Goal: Navigation & Orientation: Find specific page/section

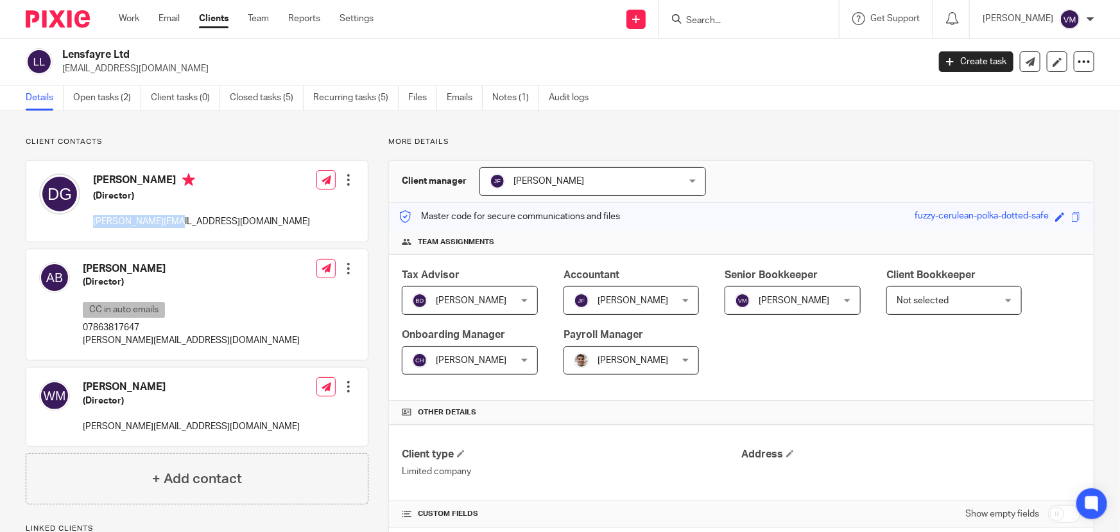
drag, startPoint x: 180, startPoint y: 223, endPoint x: 92, endPoint y: 221, distance: 88.6
click at [92, 221] on div "[PERSON_NAME] (Director) [PERSON_NAME][EMAIL_ADDRESS][DOMAIN_NAME]" at bounding box center [174, 201] width 271 height 68
copy p "[PERSON_NAME][EMAIL_ADDRESS][DOMAIN_NAME]"
drag, startPoint x: 13, startPoint y: 310, endPoint x: 39, endPoint y: 323, distance: 28.7
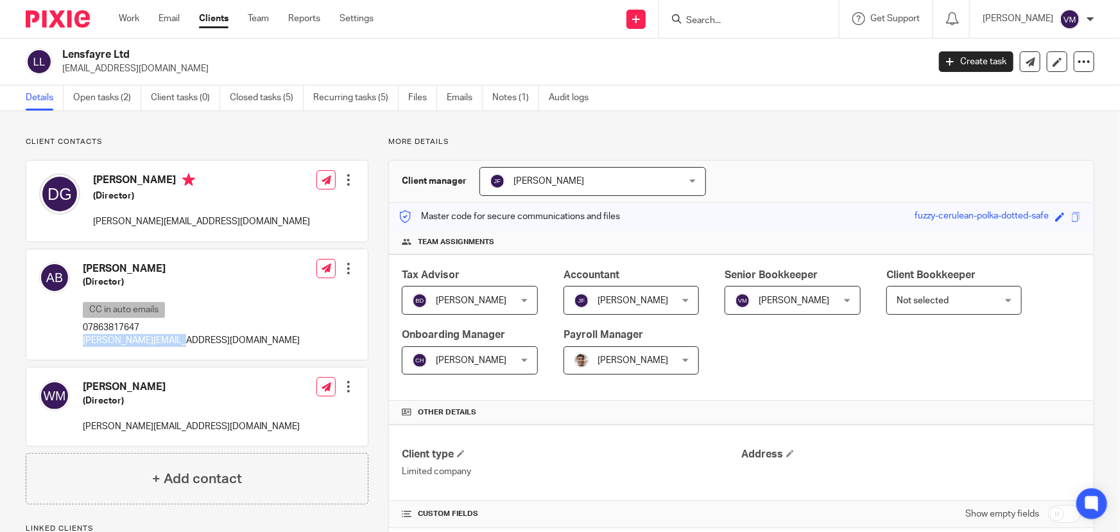
drag, startPoint x: 157, startPoint y: 340, endPoint x: 82, endPoint y: 342, distance: 75.8
click at [82, 342] on div "Alecia Barnes (Director) CC in auto emails 07863817647 alecia@lensfayre.com" at bounding box center [169, 305] width 261 height 98
copy p "[PERSON_NAME][EMAIL_ADDRESS][DOMAIN_NAME]"
click at [456, 98] on link "Emails" at bounding box center [465, 97] width 36 height 25
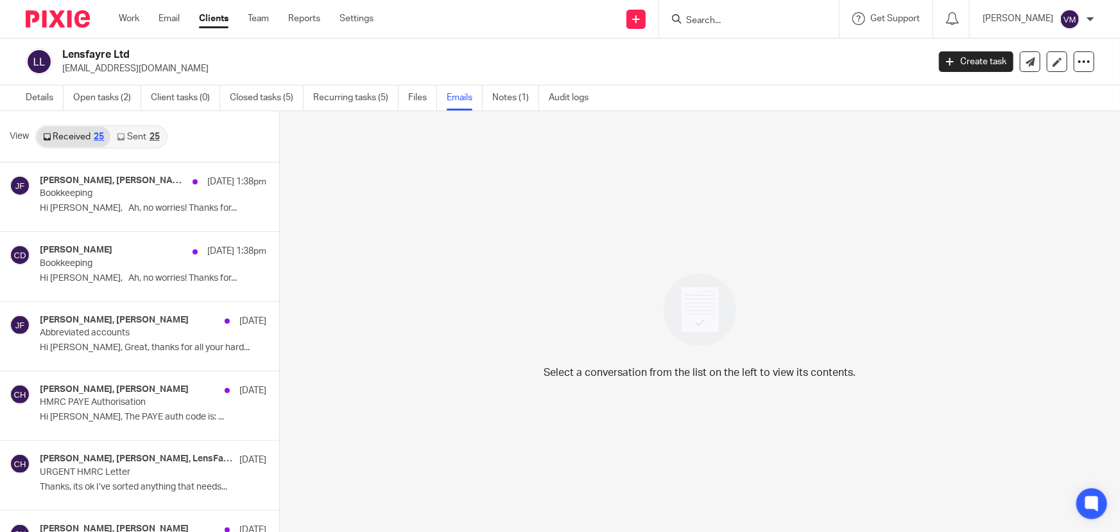
click at [139, 137] on link "Sent 25" at bounding box center [137, 136] width 55 height 21
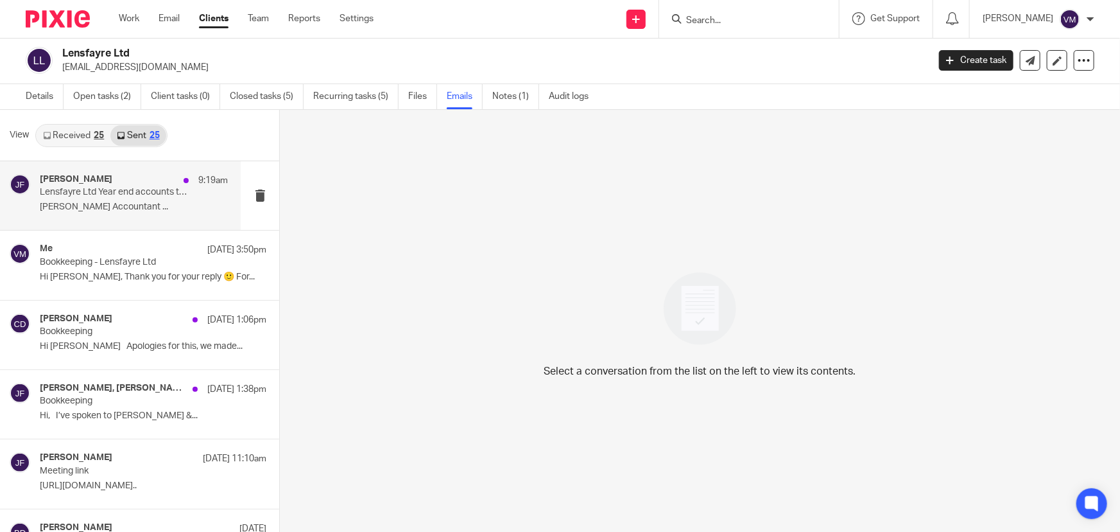
click at [96, 182] on div "Jill Fox 9:19am" at bounding box center [134, 180] width 188 height 13
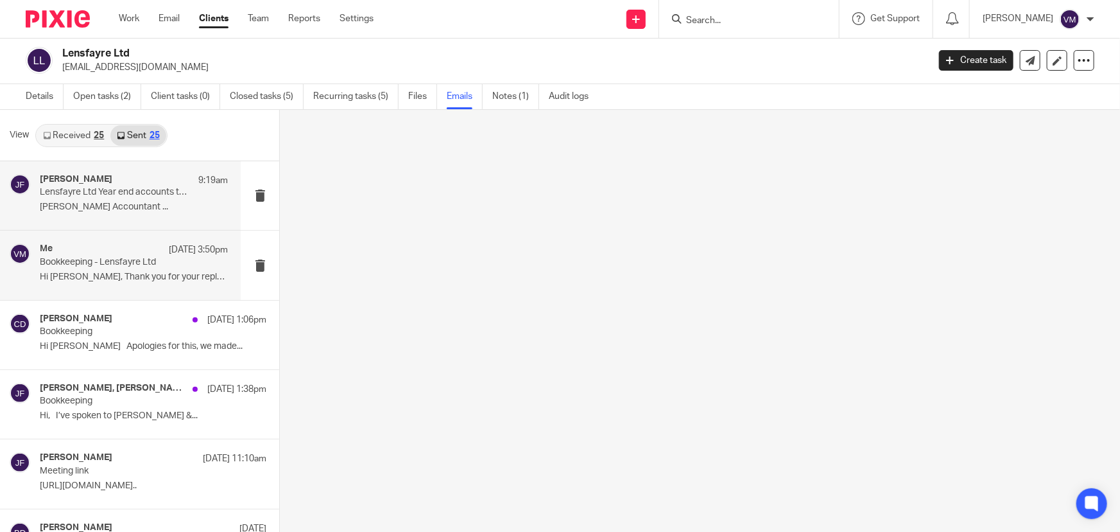
click at [120, 257] on p "Bookkeeping - Lensfayre Ltd" at bounding box center [115, 262] width 151 height 11
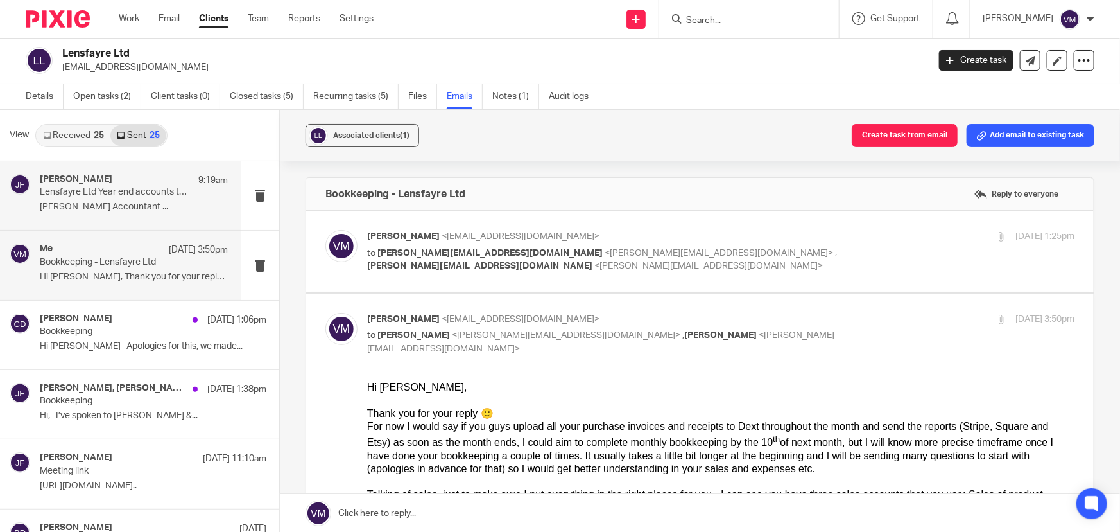
scroll to position [0, 0]
click at [83, 202] on p "Jill Fox Accountant ..." at bounding box center [134, 207] width 188 height 11
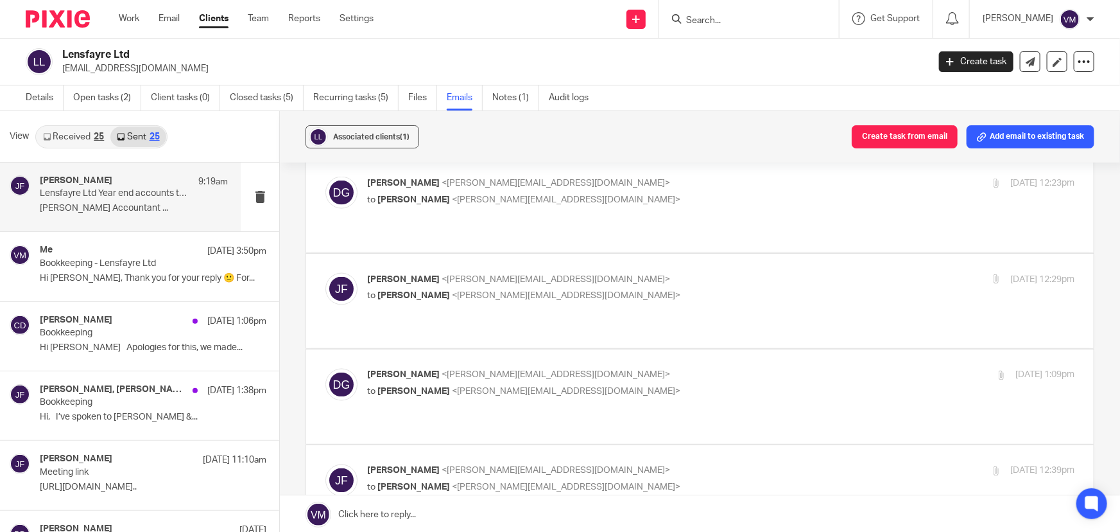
scroll to position [8392, 0]
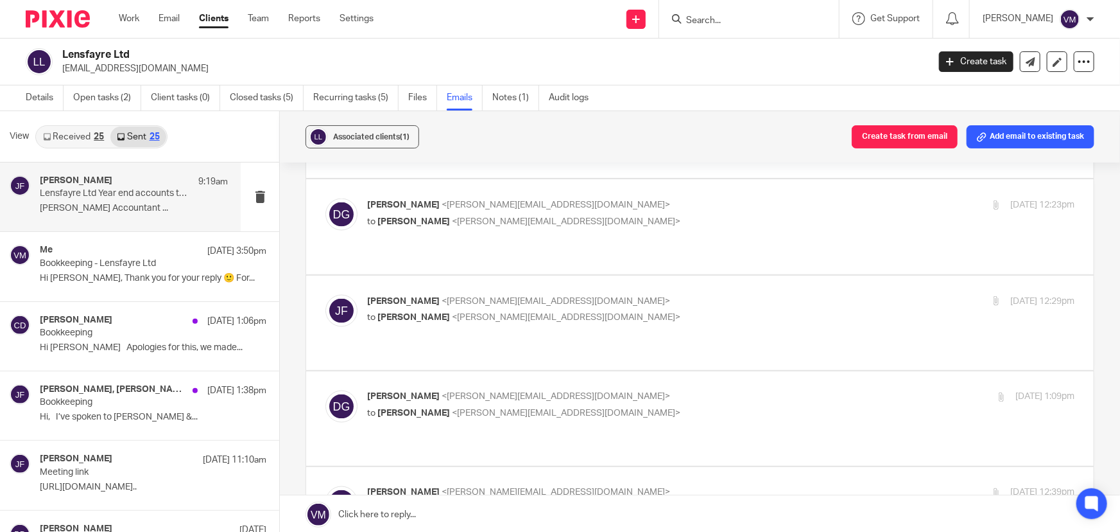
checkbox input "false"
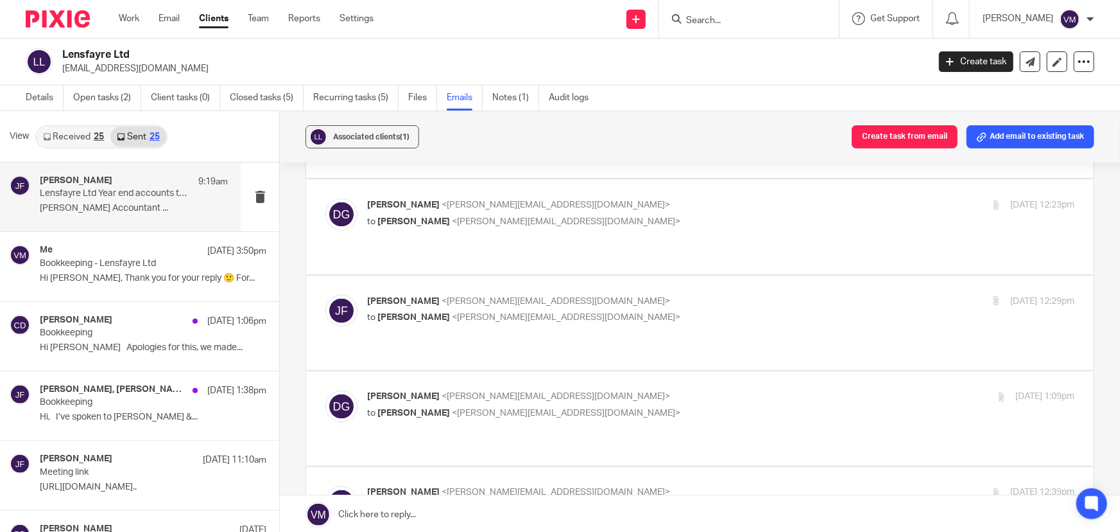
scroll to position [0, 0]
checkbox input "false"
click at [139, 135] on link "Sent 25" at bounding box center [137, 136] width 55 height 21
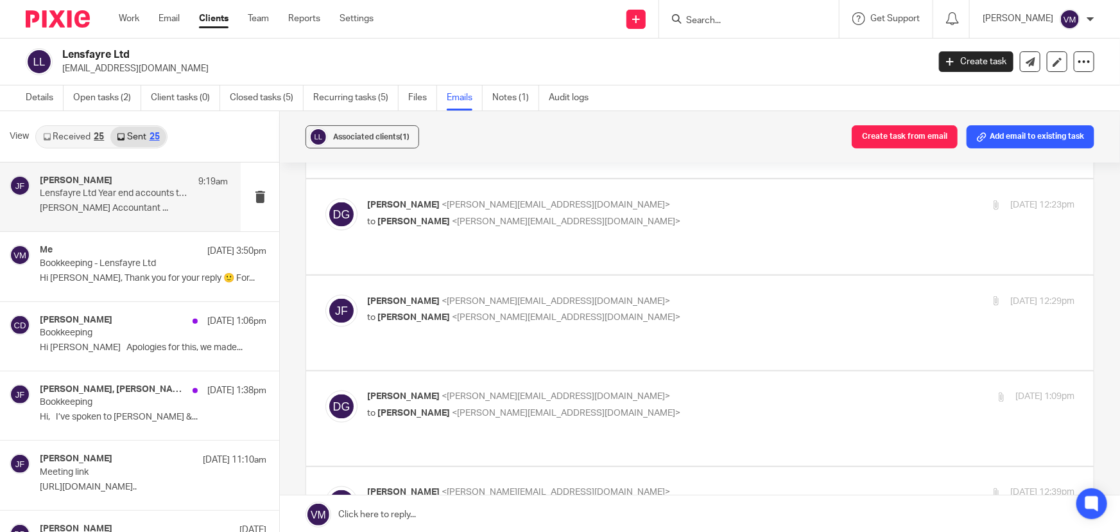
click at [71, 136] on link "Received 25" at bounding box center [74, 136] width 74 height 21
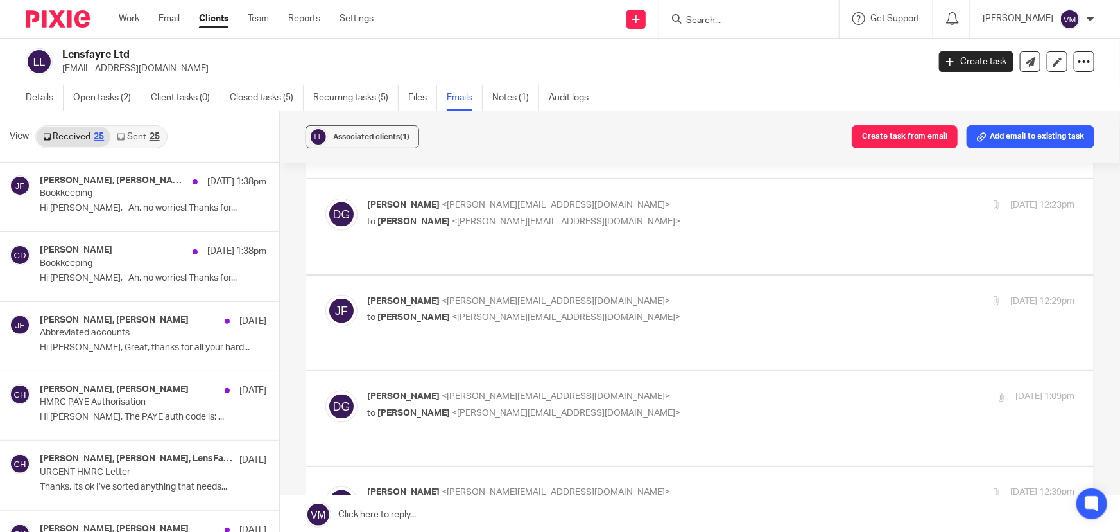
scroll to position [1, 0]
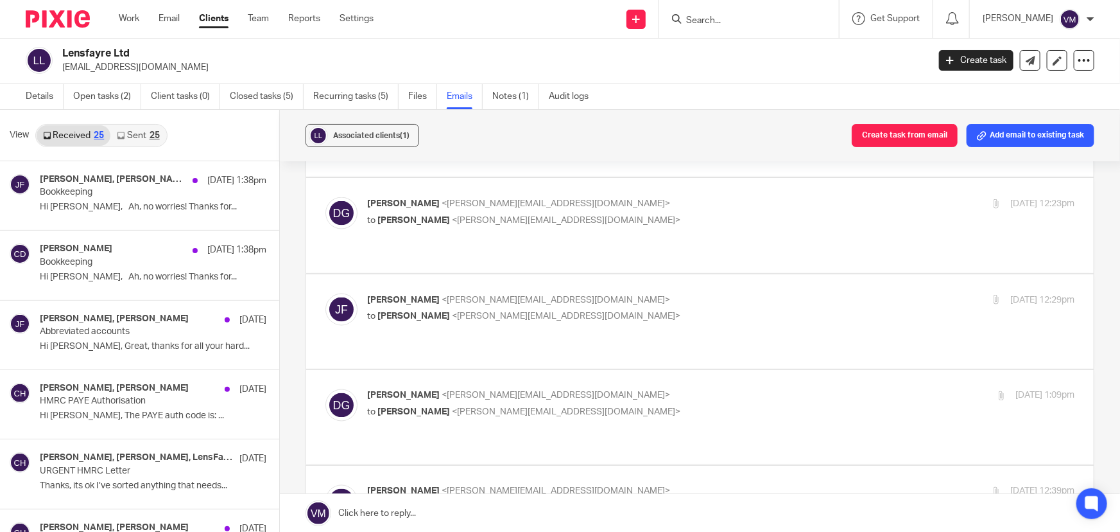
click at [133, 128] on link "Sent 25" at bounding box center [137, 135] width 55 height 21
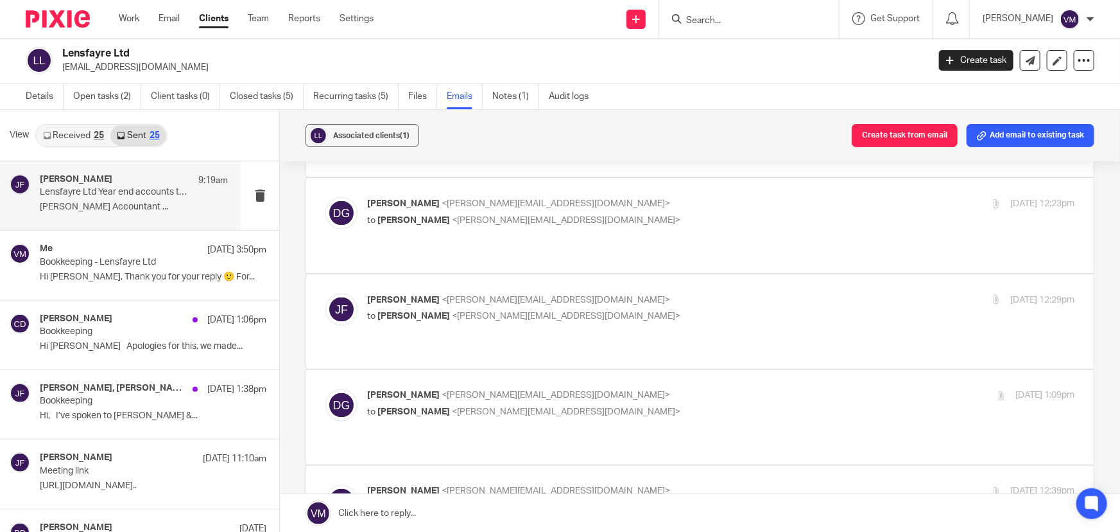
scroll to position [0, 0]
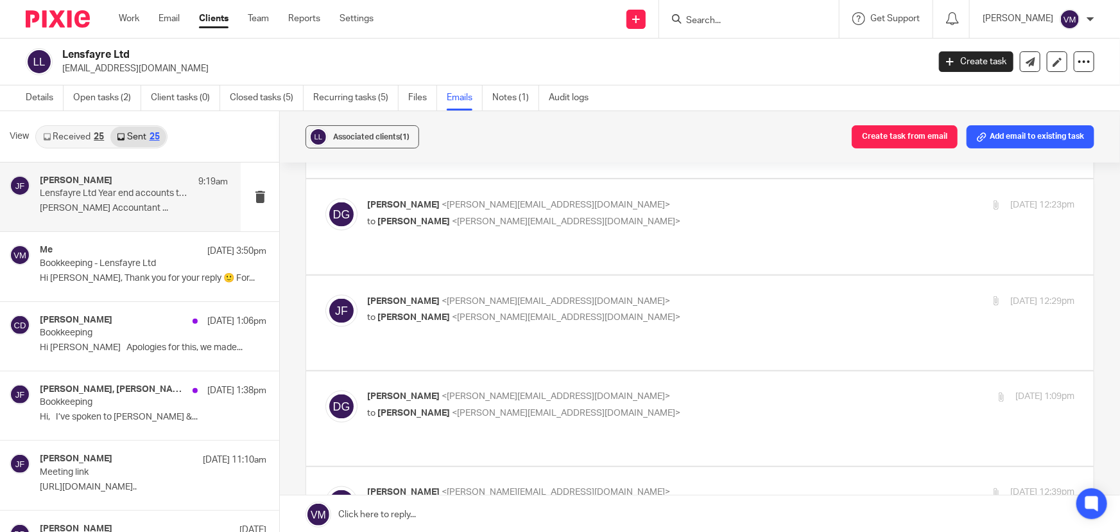
click at [458, 94] on link "Emails" at bounding box center [465, 97] width 36 height 25
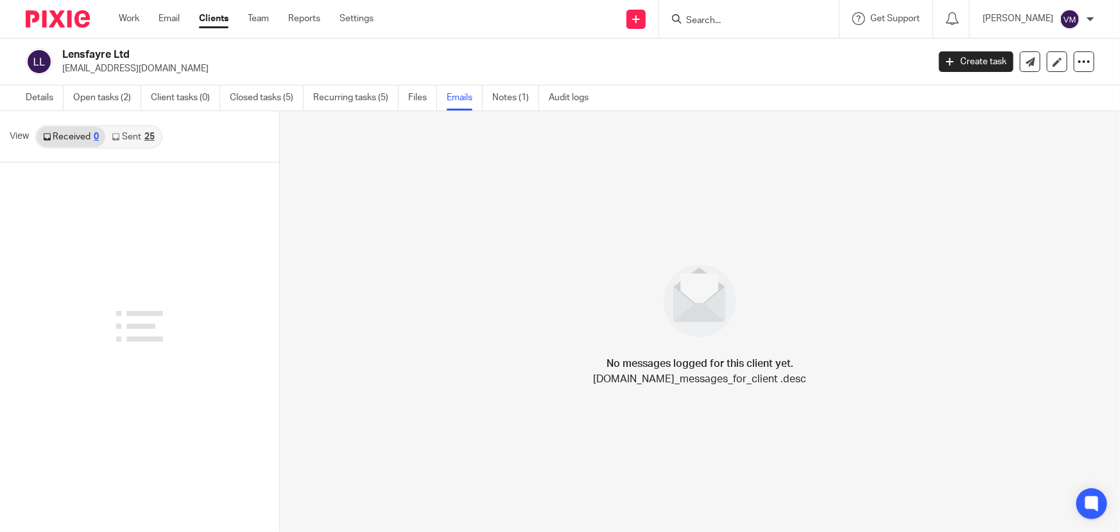
click at [135, 134] on link "Sent 25" at bounding box center [132, 136] width 55 height 21
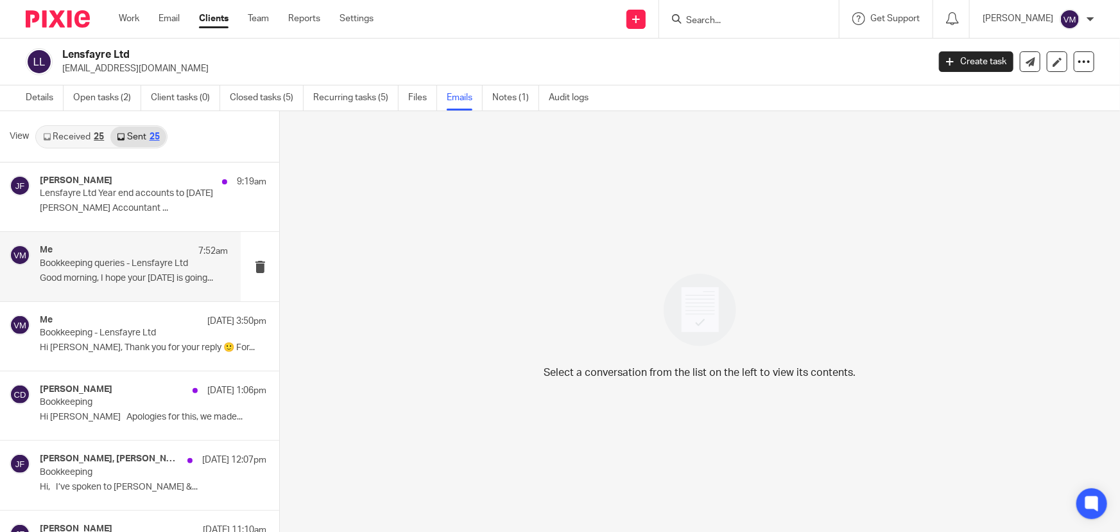
click at [113, 252] on div "Me 7:52am" at bounding box center [134, 251] width 188 height 13
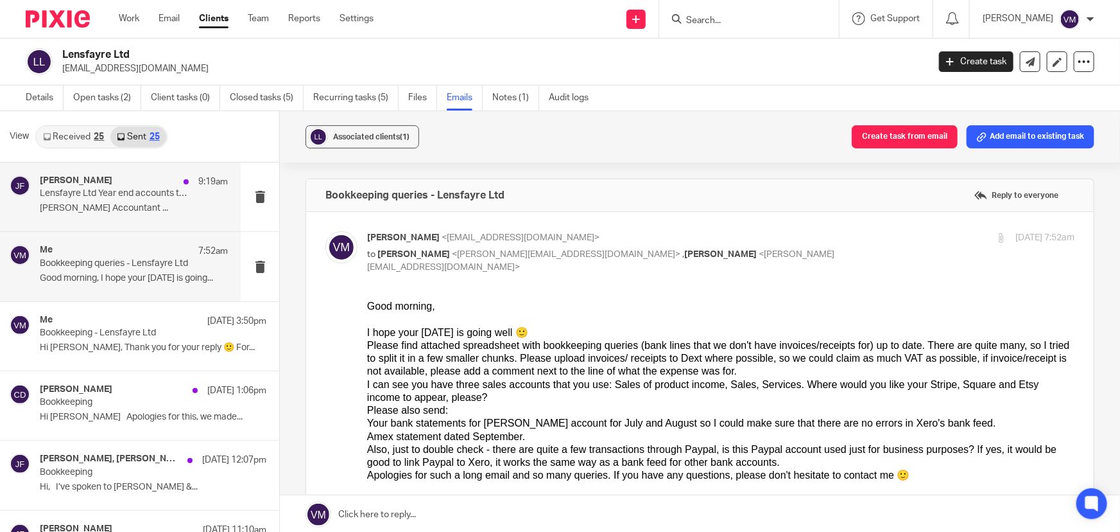
click at [85, 191] on p "Lensfayre Ltd Year end accounts to 31st December 2024" at bounding box center [115, 193] width 151 height 11
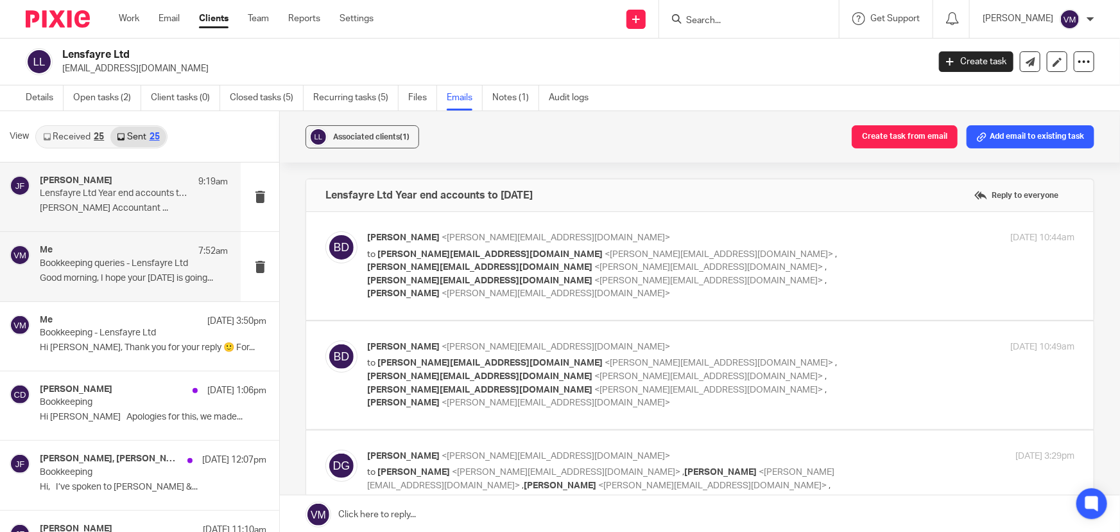
click at [86, 265] on p "Bookkeeping queries - Lensfayre Ltd" at bounding box center [115, 263] width 151 height 11
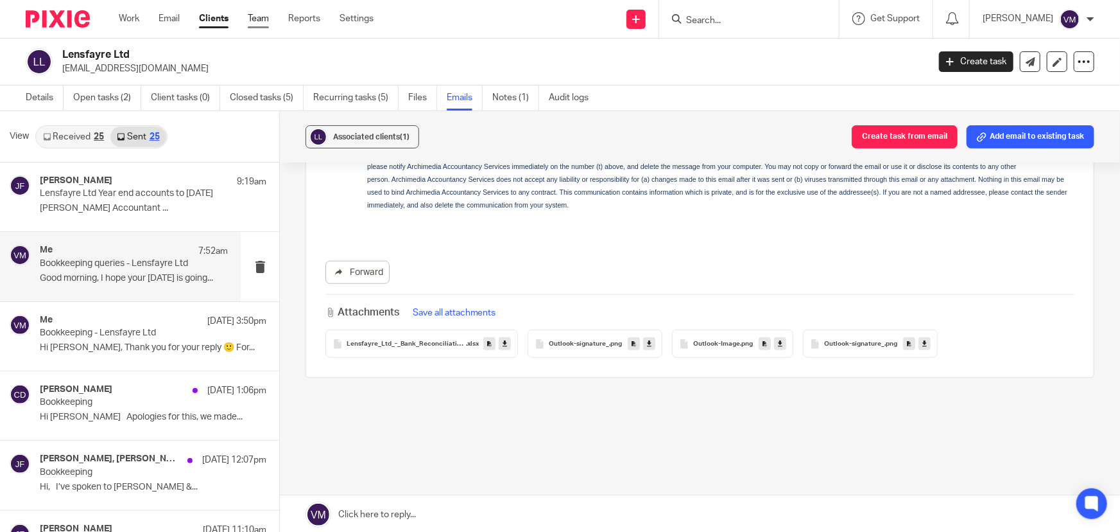
click at [259, 15] on link "Team" at bounding box center [258, 18] width 21 height 13
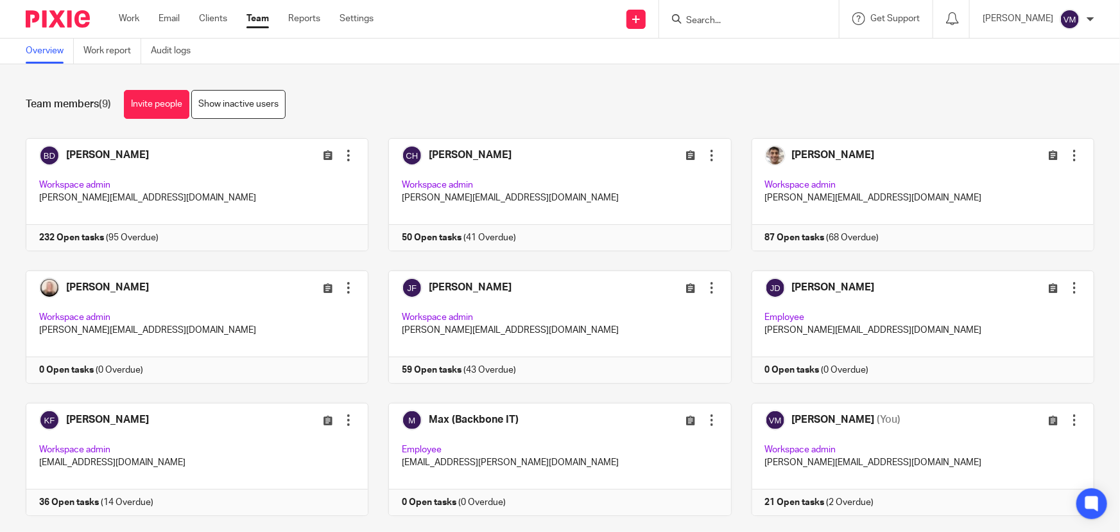
click at [732, 24] on input "Search" at bounding box center [743, 21] width 116 height 12
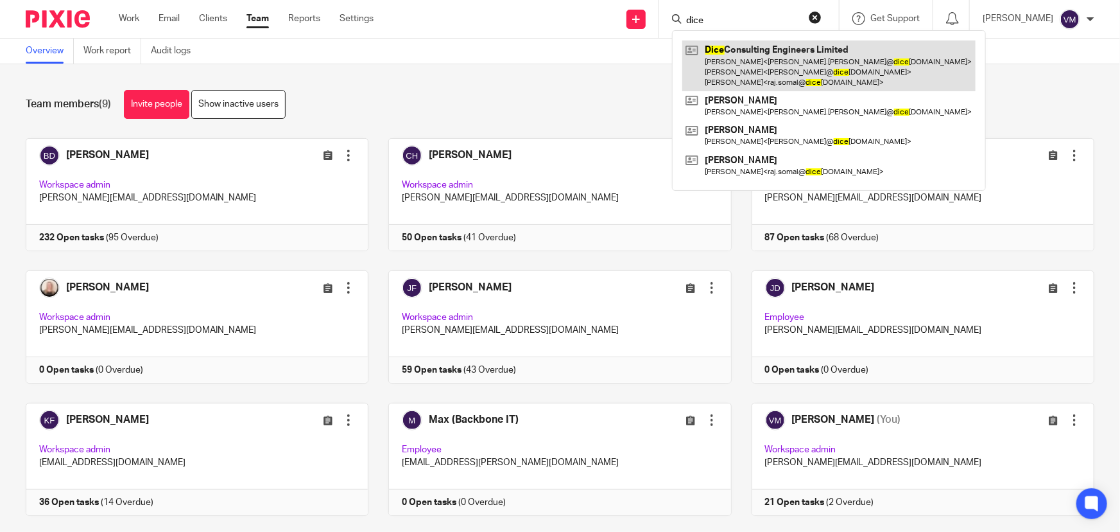
type input "dice"
click at [748, 81] on link at bounding box center [828, 65] width 293 height 51
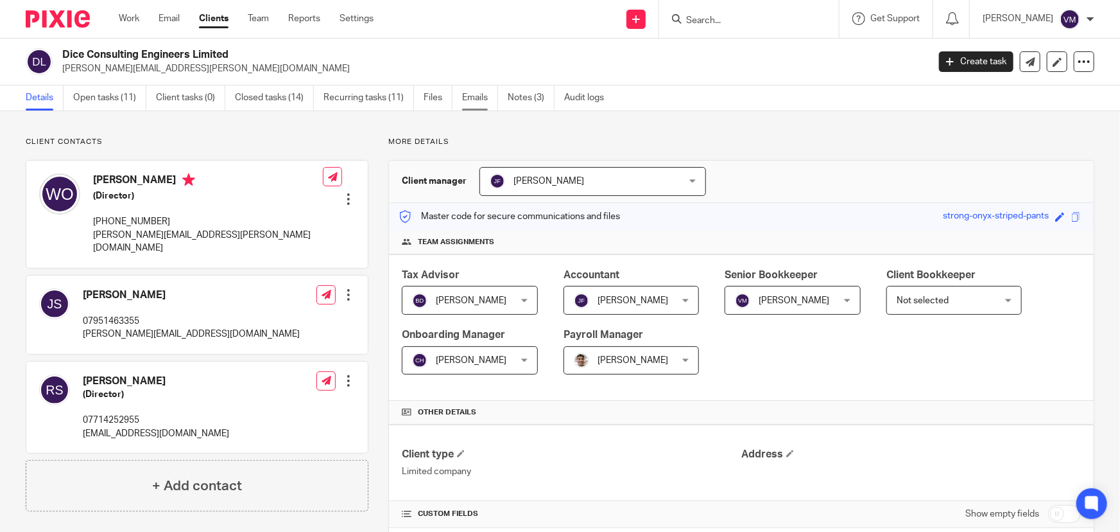
click at [473, 92] on link "Emails" at bounding box center [480, 97] width 36 height 25
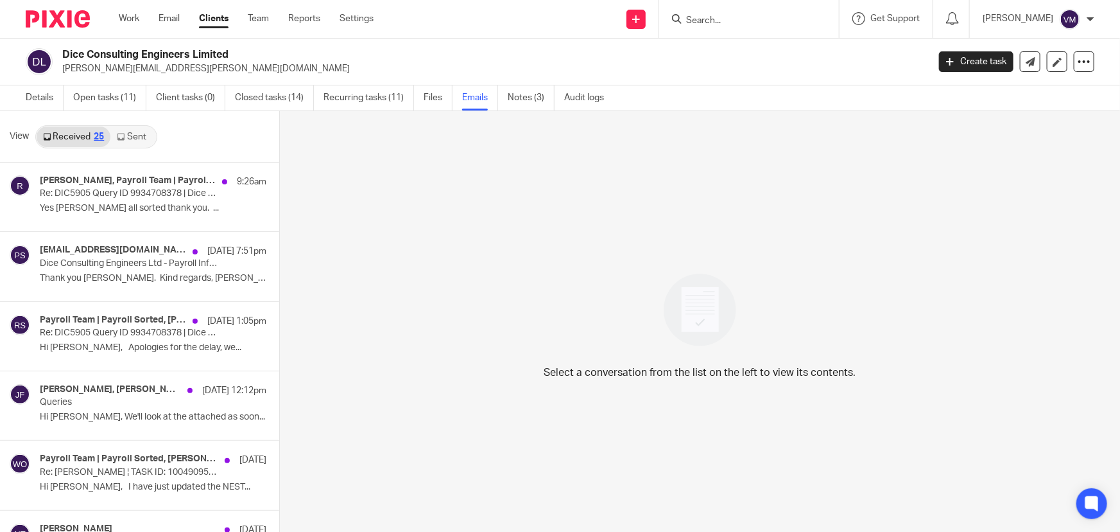
click at [129, 135] on link "Sent" at bounding box center [132, 136] width 45 height 21
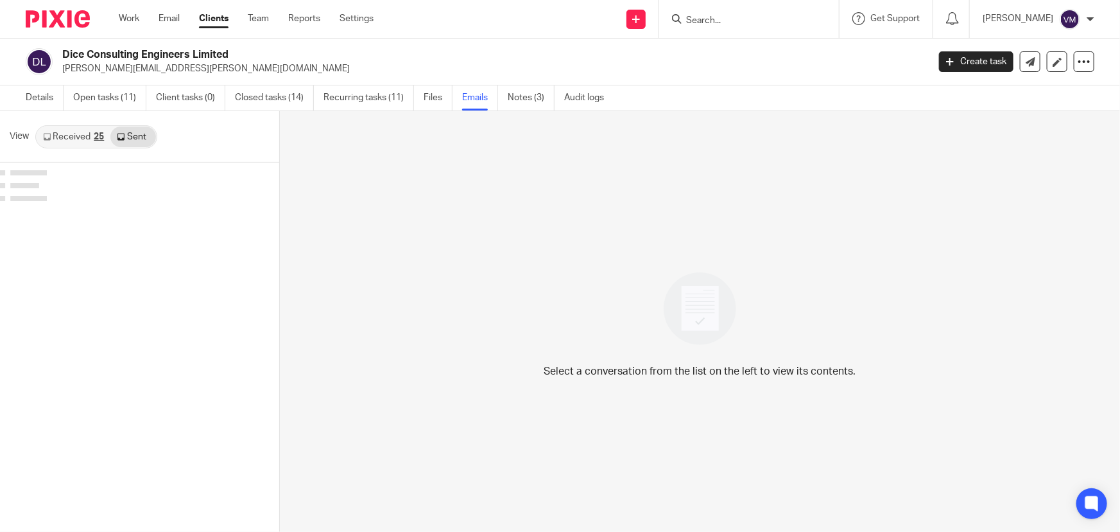
click at [76, 135] on link "Received 25" at bounding box center [74, 136] width 74 height 21
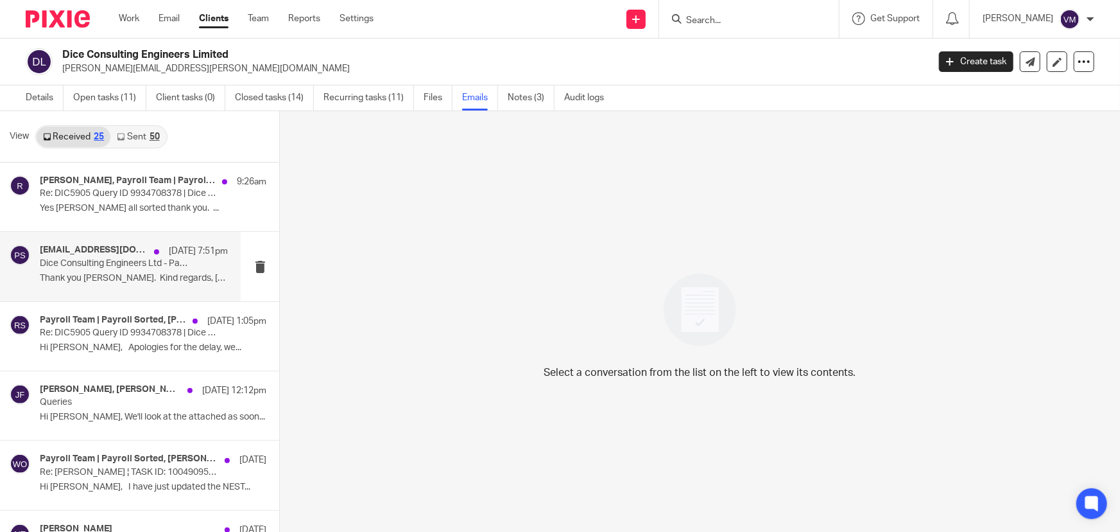
click at [75, 256] on div "[EMAIL_ADDRESS][DOMAIN_NAME], [PERSON_NAME], Payroll Team | Payroll Sorted [DAT…" at bounding box center [134, 251] width 188 height 13
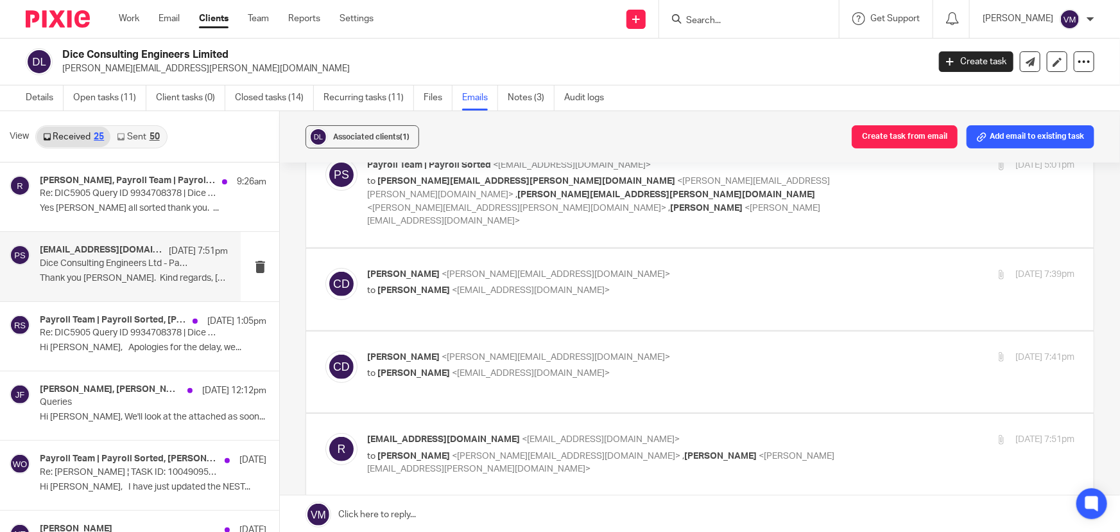
scroll to position [175, 0]
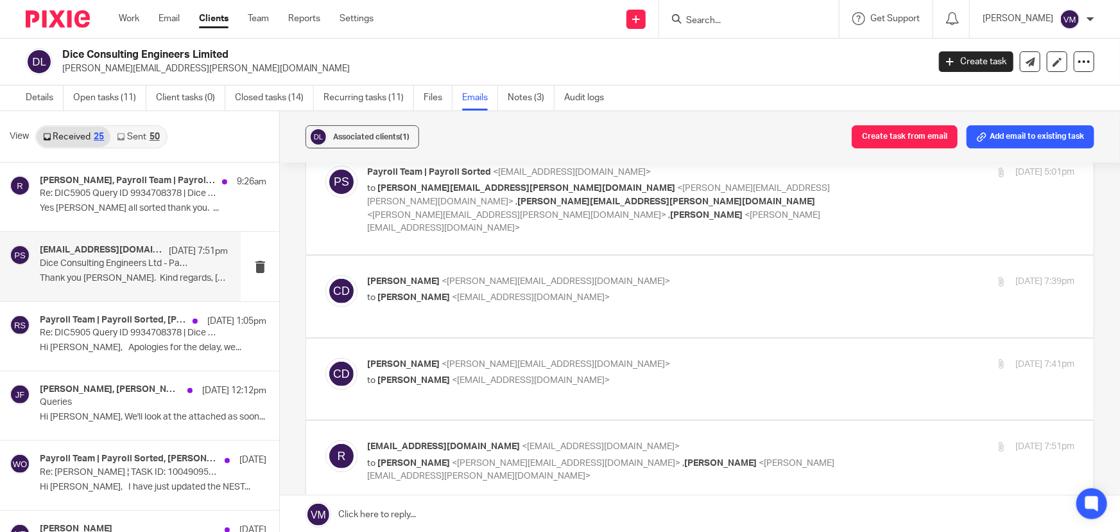
click at [695, 358] on div "Chris Demetriou <chris@archimediaaccounts.co.uk> to Raj Somal <raj.somal@diceco…" at bounding box center [603, 373] width 472 height 30
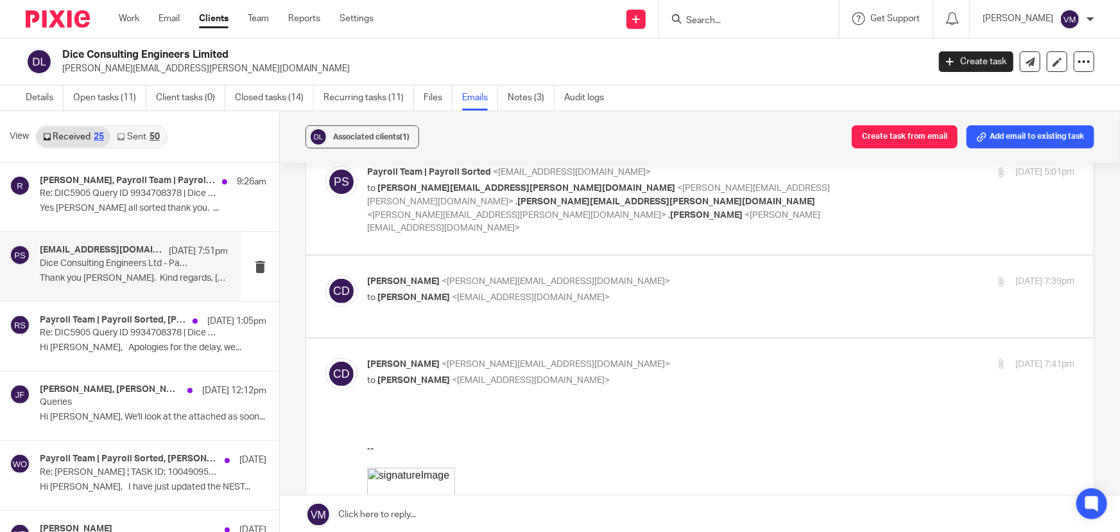
scroll to position [0, 0]
click at [690, 358] on p "Chris Demetriou <chris@archimediaaccounts.co.uk>" at bounding box center [603, 364] width 472 height 13
checkbox input "false"
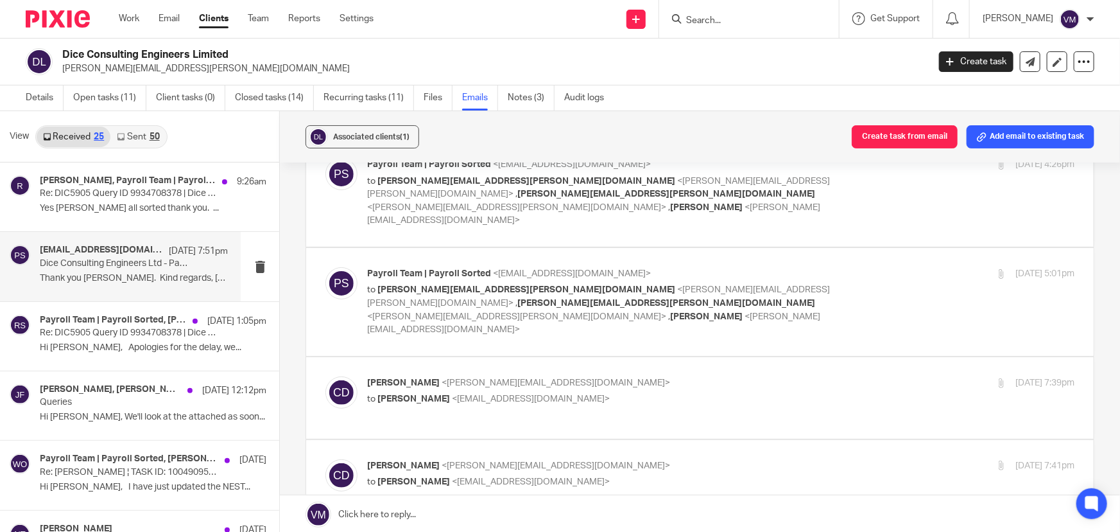
scroll to position [58, 0]
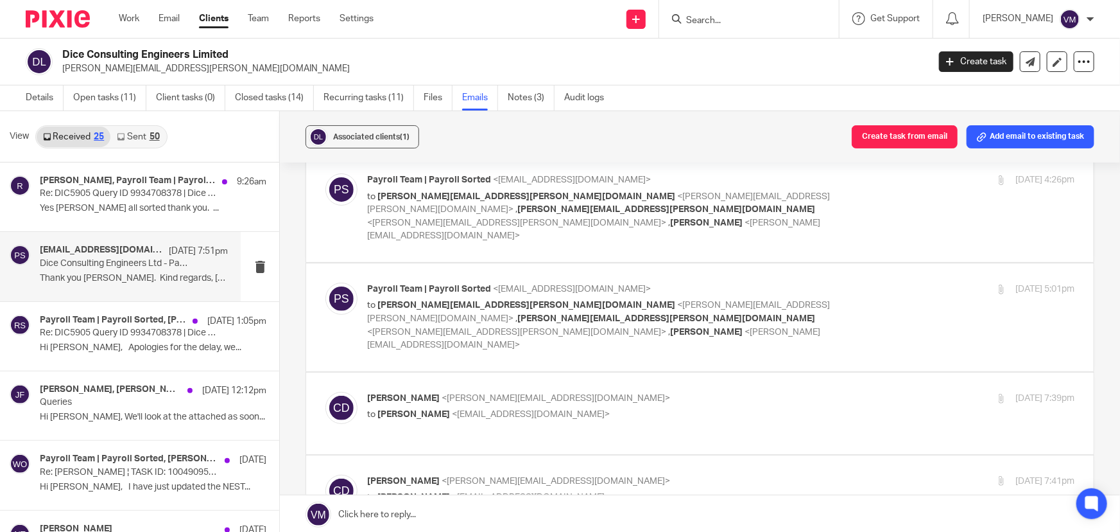
click at [688, 392] on div "Chris Demetriou <chris@archimediaaccounts.co.uk> to Raj Somal <raj.somal@diceco…" at bounding box center [603, 407] width 472 height 30
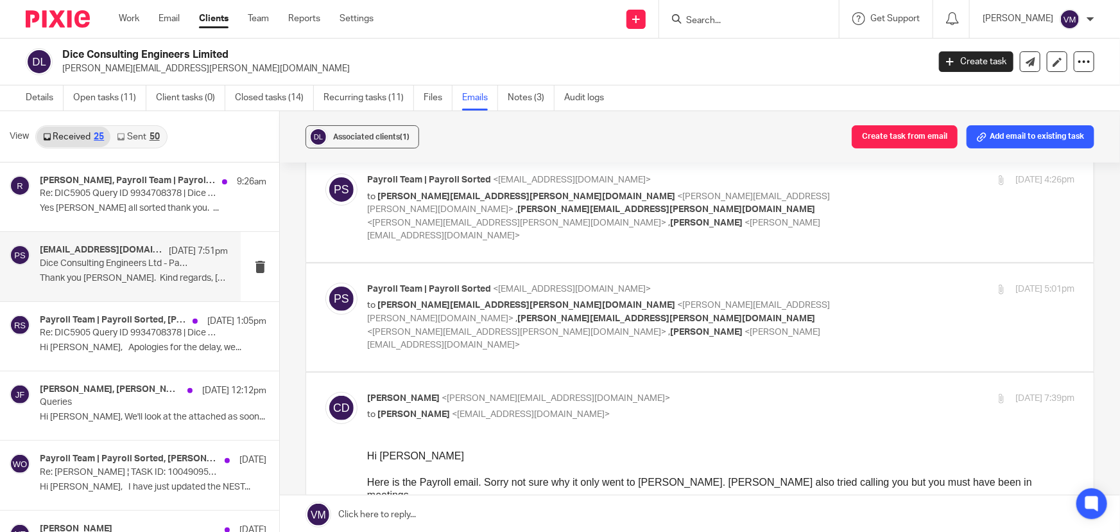
click at [761, 392] on p "Chris Demetriou <chris@archimediaaccounts.co.uk>" at bounding box center [603, 398] width 472 height 13
checkbox input "false"
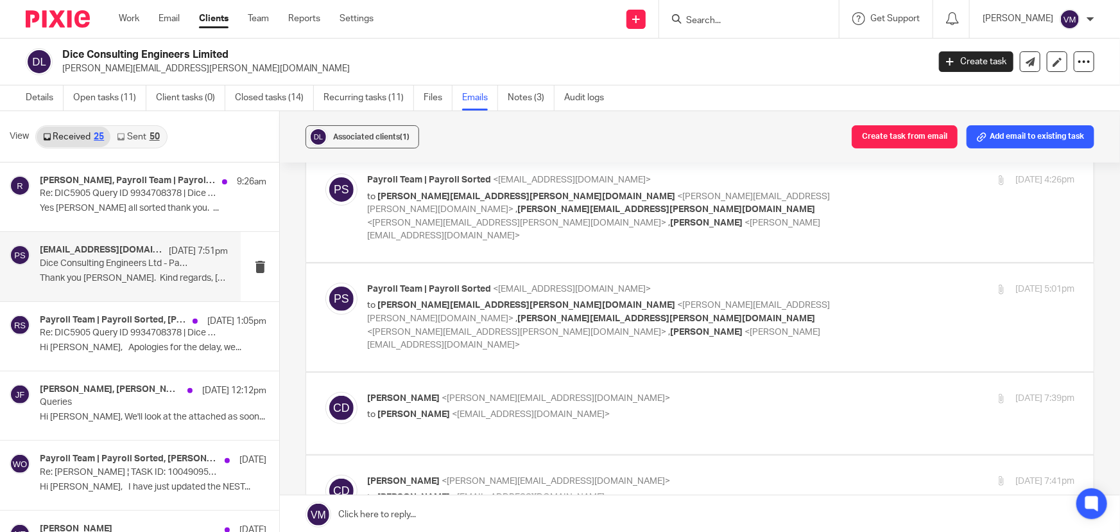
scroll to position [0, 0]
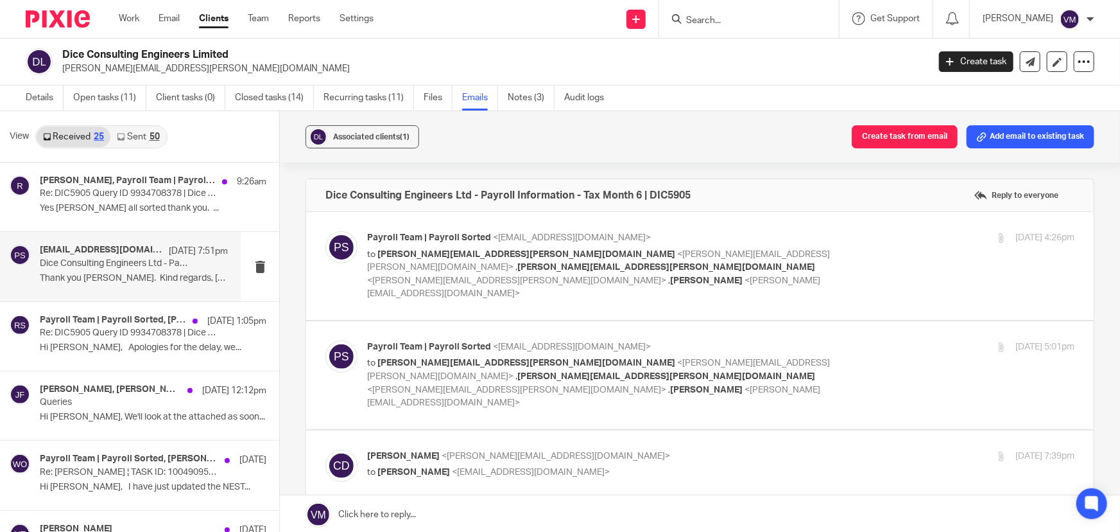
click at [886, 237] on div "25 Sep 2025 4:26pm" at bounding box center [957, 237] width 236 height 13
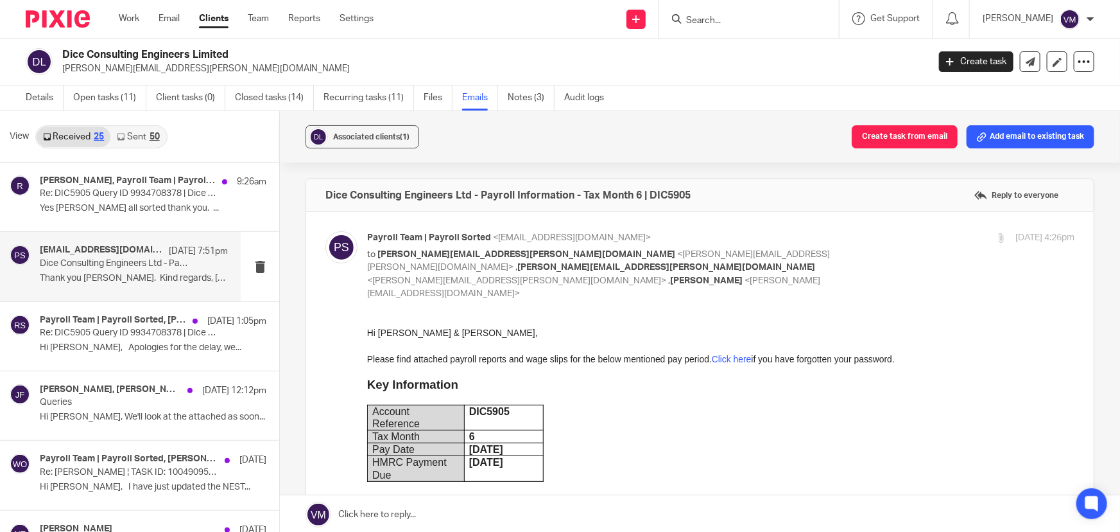
click at [325, 230] on input "checkbox" at bounding box center [325, 230] width 1 height 1
checkbox input "false"
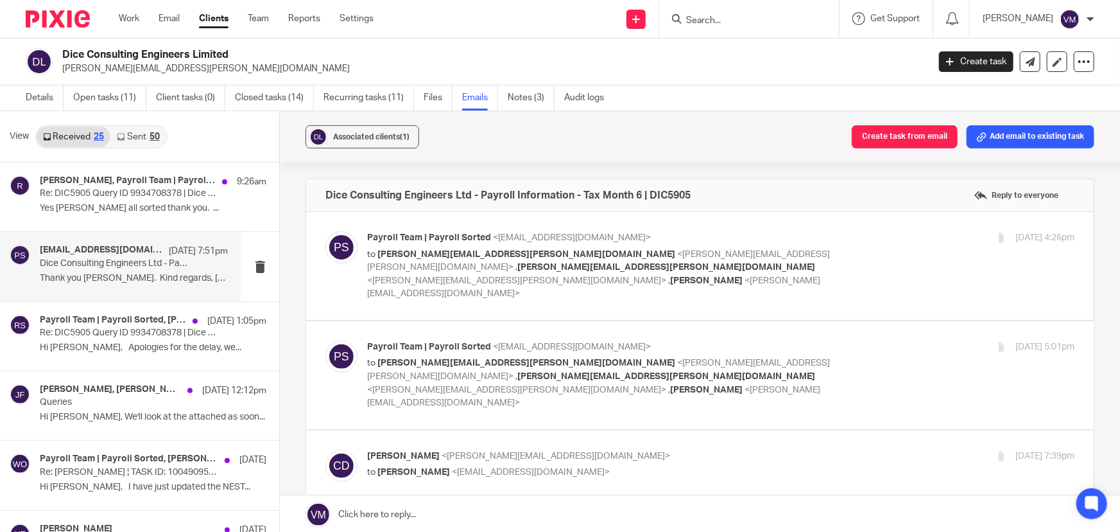
click at [872, 321] on label at bounding box center [700, 375] width 788 height 108
click at [325, 340] on input "checkbox" at bounding box center [325, 340] width 1 height 1
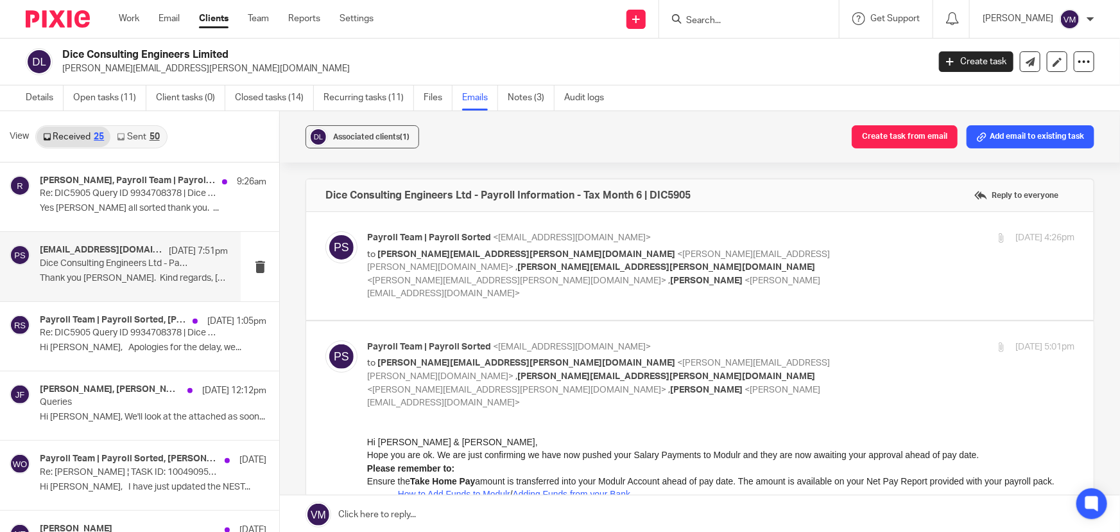
click at [325, 340] on input "checkbox" at bounding box center [325, 340] width 1 height 1
checkbox input "false"
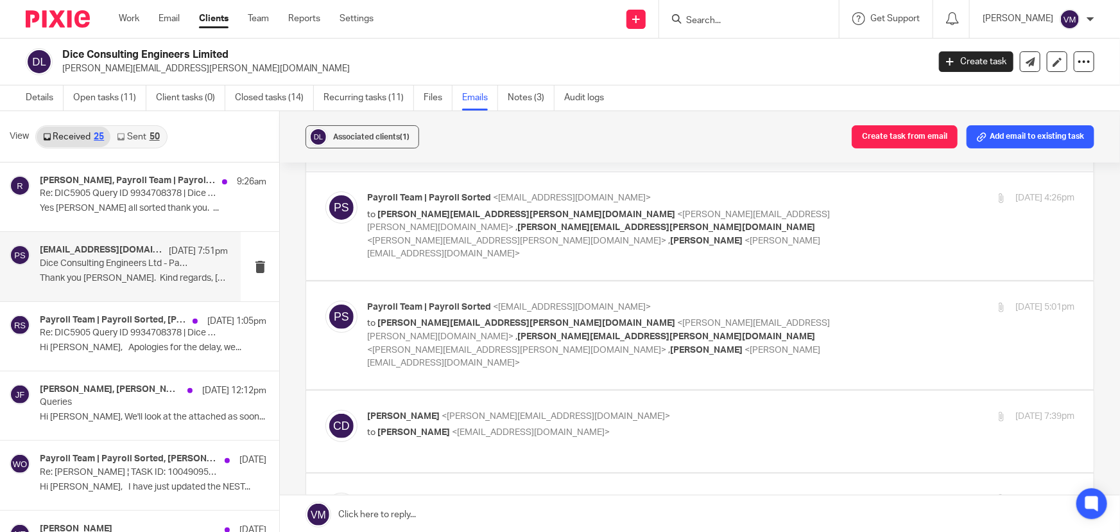
scroll to position [58, 0]
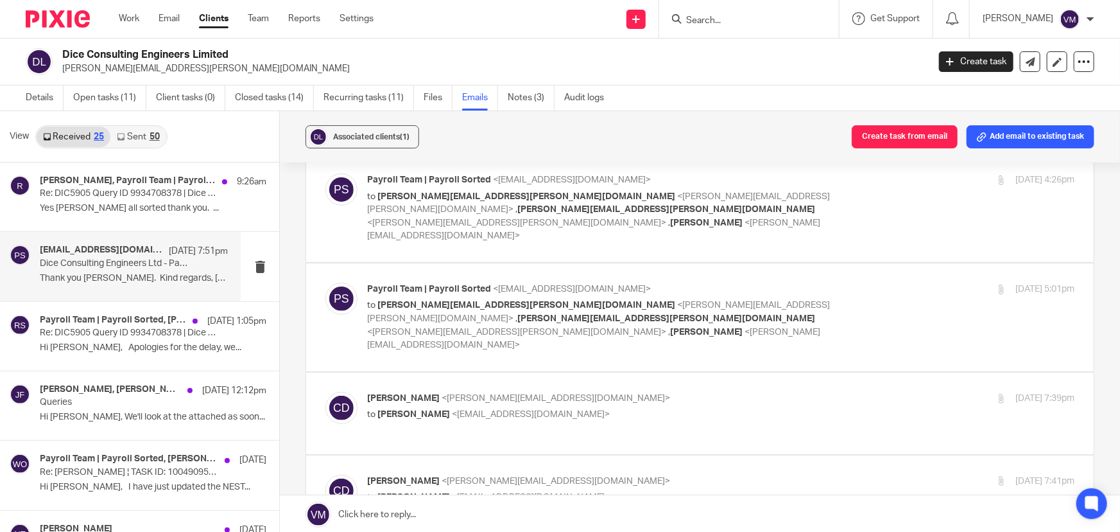
click at [749, 392] on p "Chris Demetriou <chris@archimediaaccounts.co.uk>" at bounding box center [603, 398] width 472 height 13
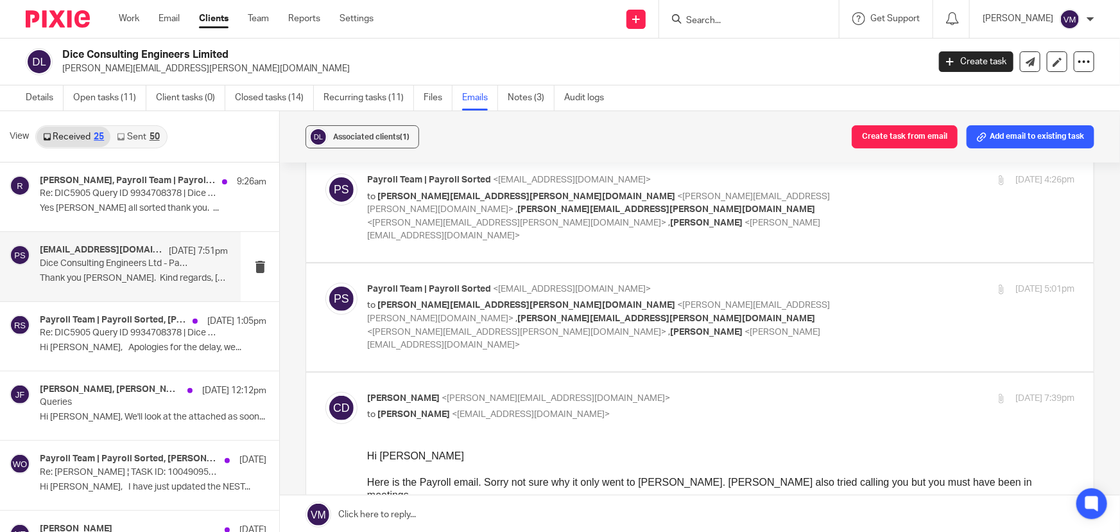
scroll to position [0, 0]
click at [749, 392] on p "Chris Demetriou <chris@archimediaaccounts.co.uk>" at bounding box center [603, 398] width 472 height 13
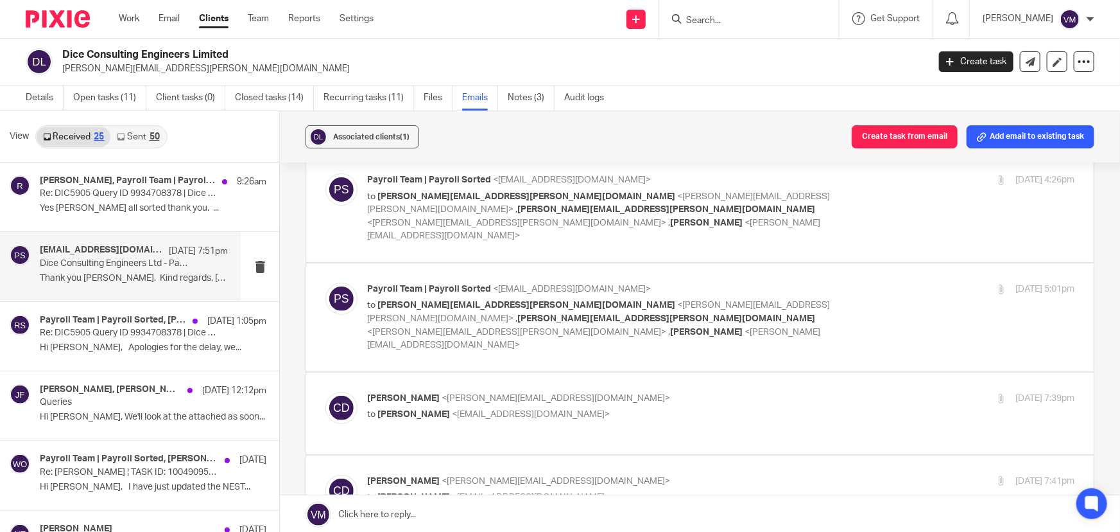
click at [749, 392] on p "[PERSON_NAME] <[PERSON_NAME][EMAIL_ADDRESS][DOMAIN_NAME]>" at bounding box center [603, 398] width 472 height 13
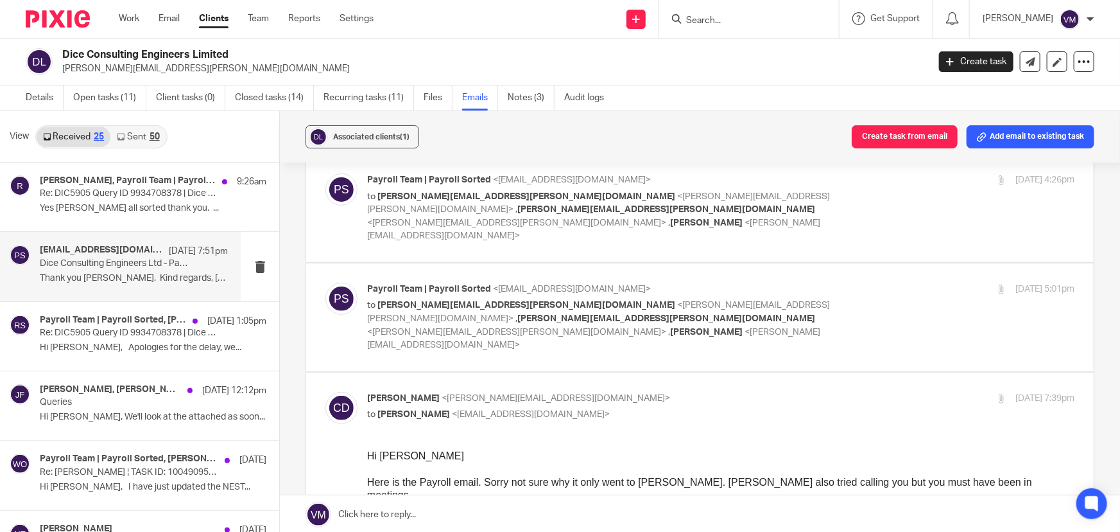
click at [749, 392] on p "[PERSON_NAME] <[PERSON_NAME][EMAIL_ADDRESS][DOMAIN_NAME]>" at bounding box center [603, 398] width 472 height 13
checkbox input "false"
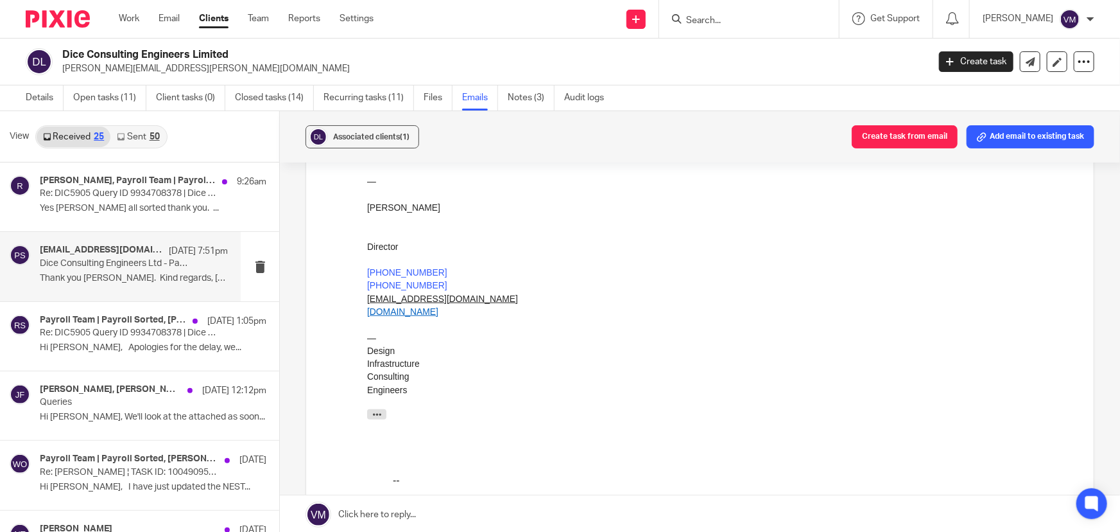
scroll to position [584, 0]
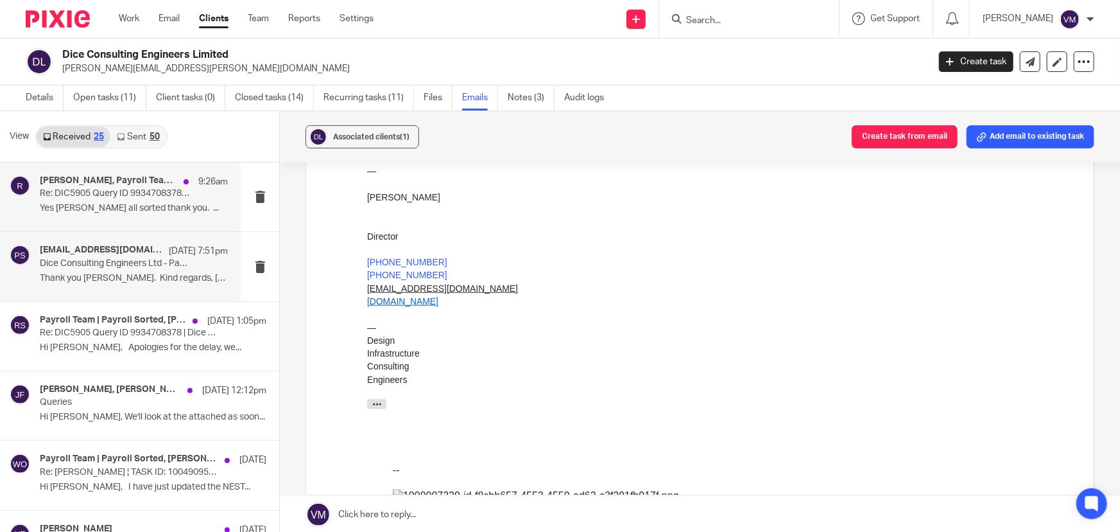
click at [101, 208] on p "Yes Courtney all sorted thank you. ..." at bounding box center [134, 208] width 188 height 11
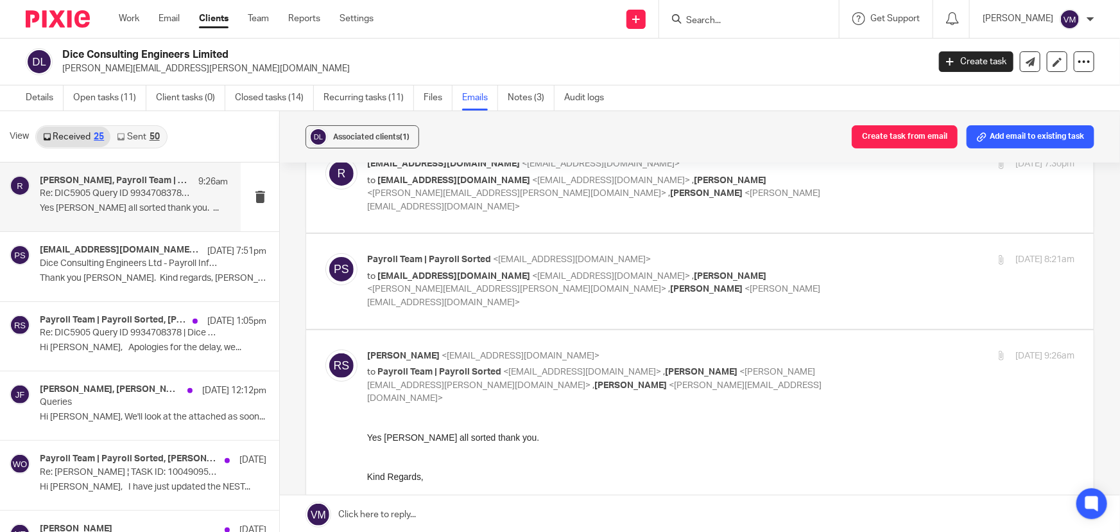
scroll to position [0, 0]
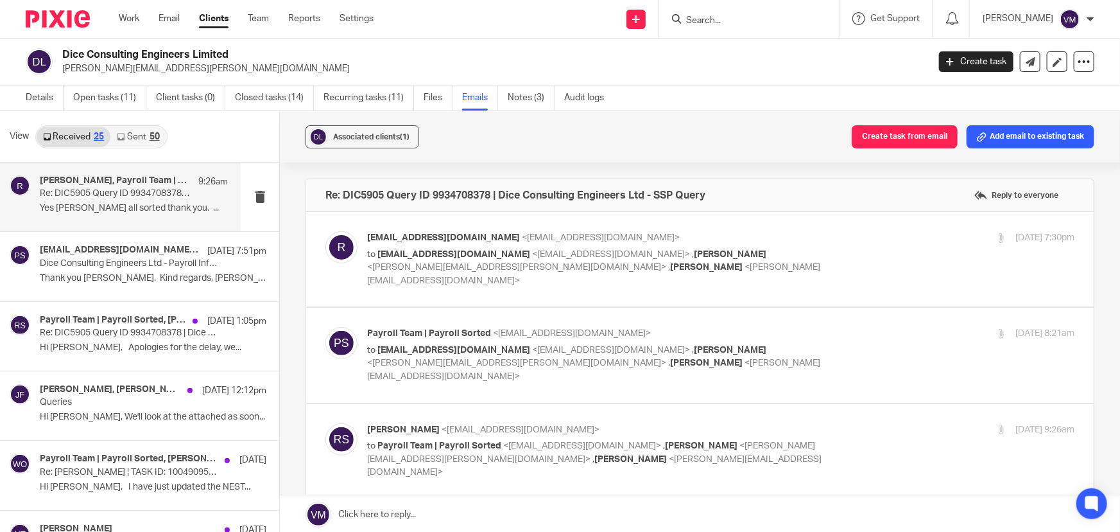
click at [766, 327] on p "Payroll Team | Payroll Sorted <payroll@payrollsorted.com>" at bounding box center [603, 333] width 472 height 13
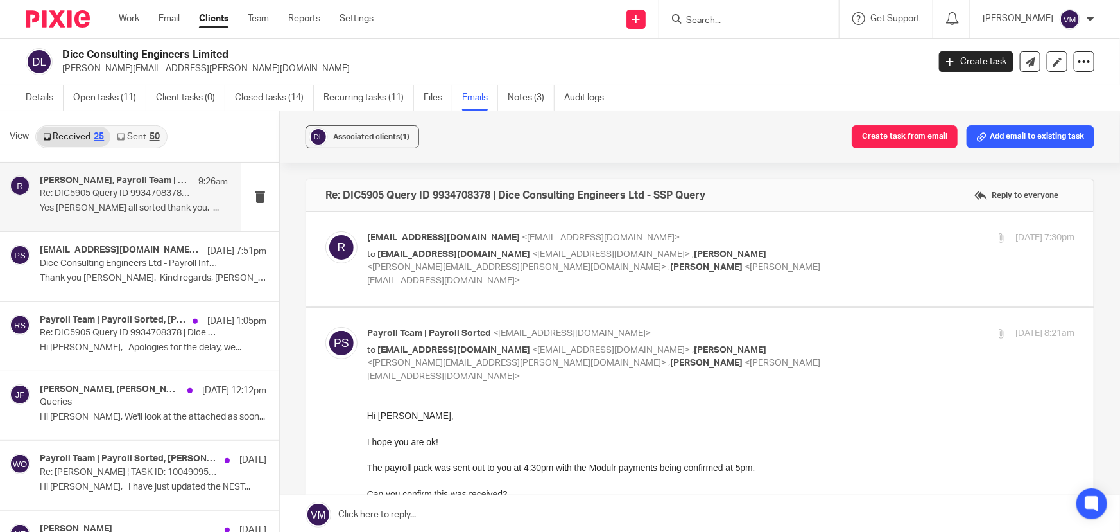
click at [773, 327] on p "Payroll Team | Payroll Sorted <payroll@payrollsorted.com>" at bounding box center [603, 333] width 472 height 13
checkbox input "false"
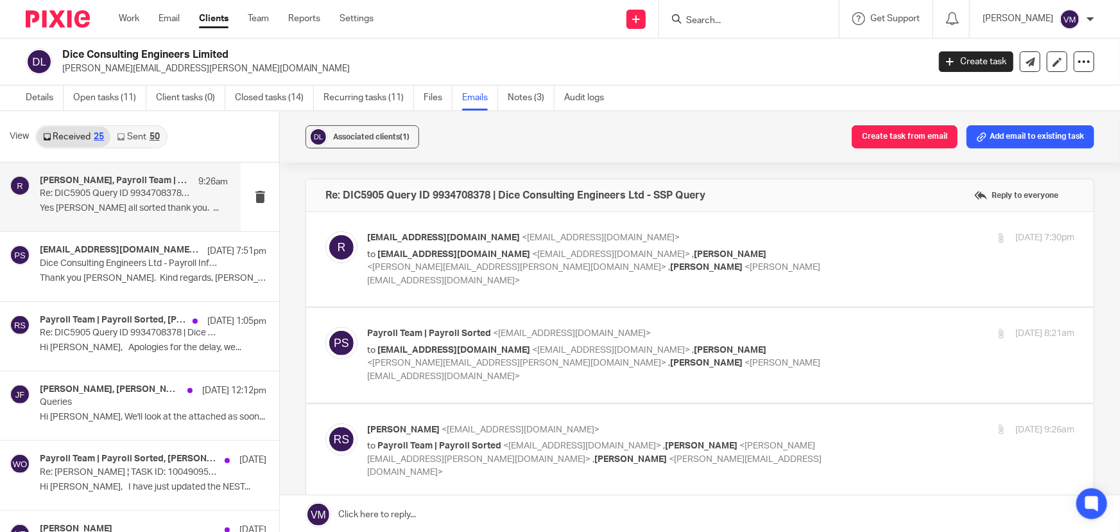
click at [868, 238] on div "25 Sep 2025 7:30pm" at bounding box center [957, 237] width 236 height 13
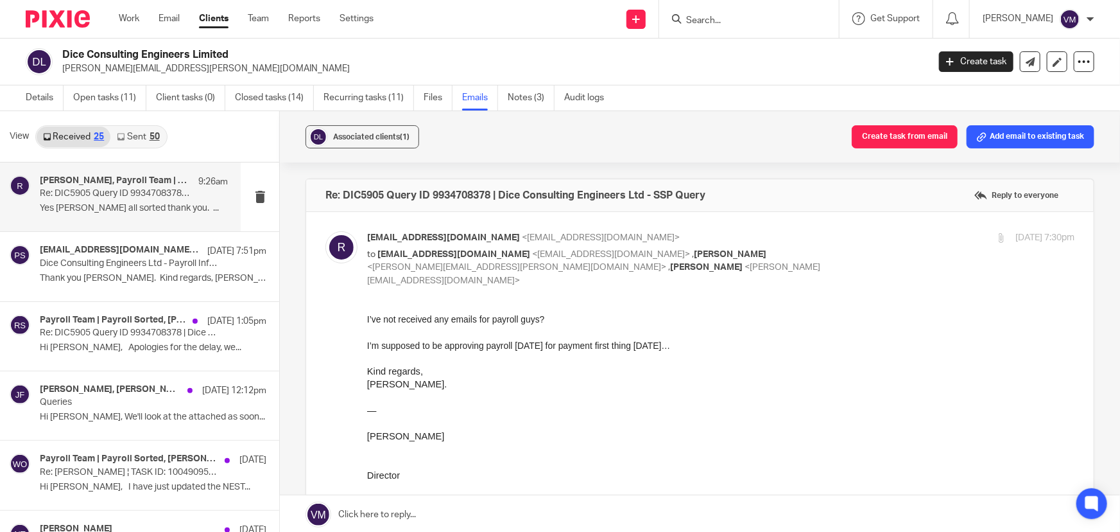
click at [873, 241] on div "25 Sep 2025 7:30pm" at bounding box center [957, 237] width 236 height 13
checkbox input "false"
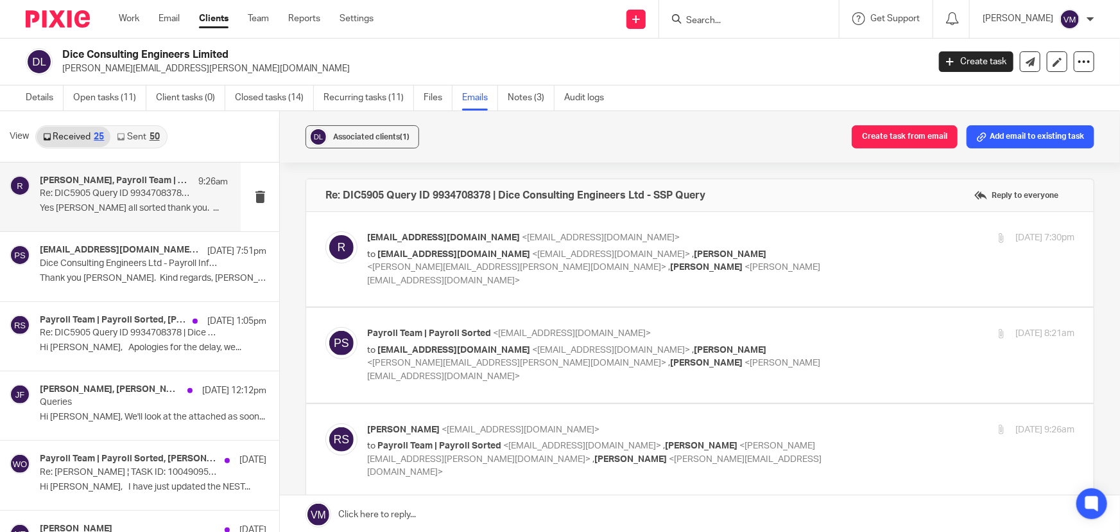
click at [150, 134] on div "50" at bounding box center [155, 136] width 10 height 9
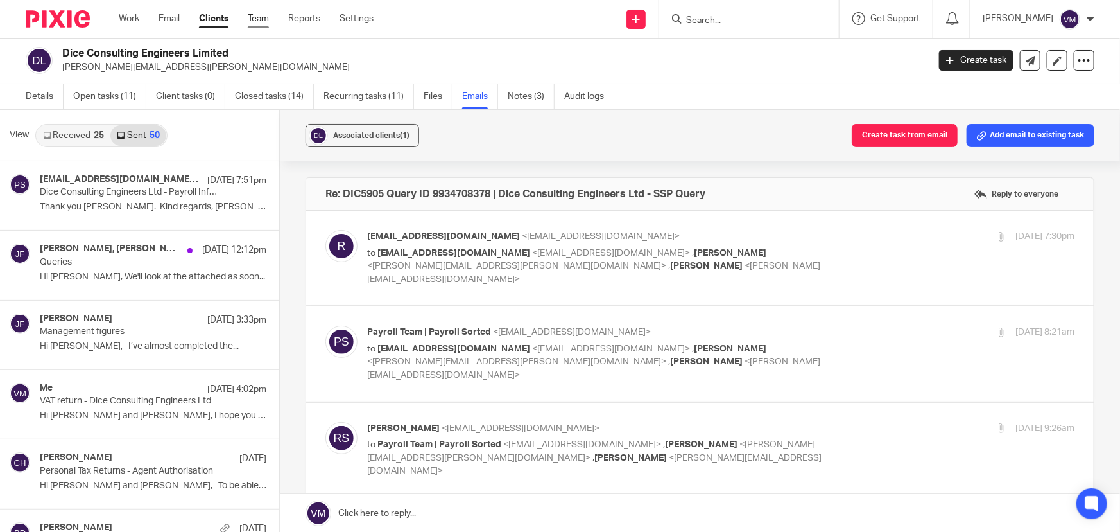
click at [258, 23] on link "Team" at bounding box center [258, 18] width 21 height 13
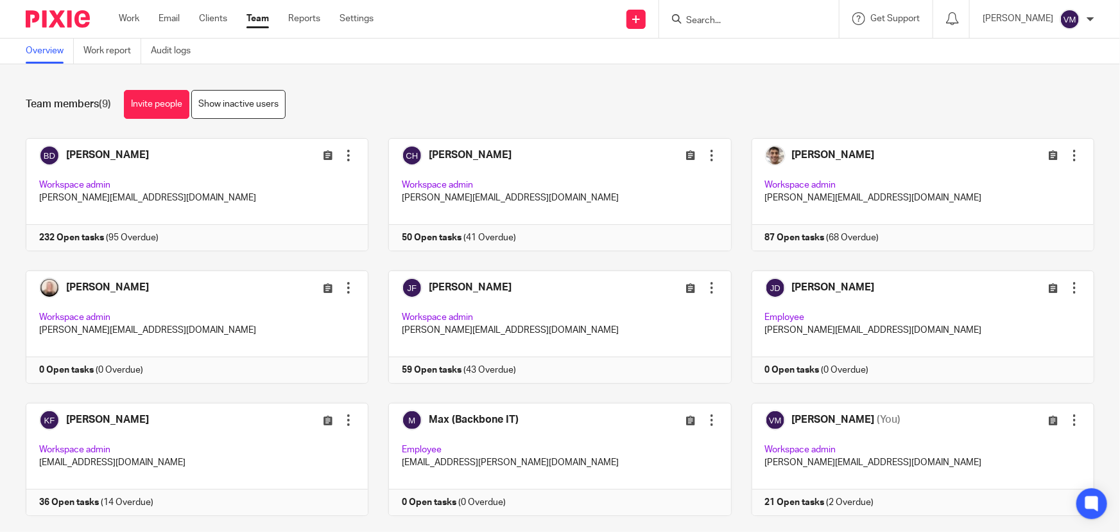
click at [723, 19] on input "Search" at bounding box center [743, 21] width 116 height 12
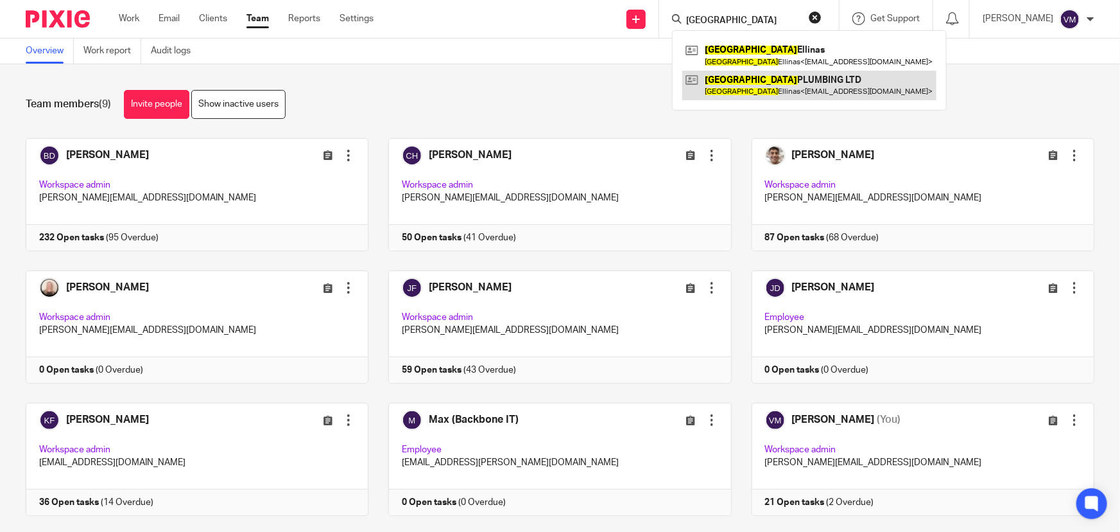
type input "paris"
click at [751, 82] on link at bounding box center [809, 86] width 254 height 30
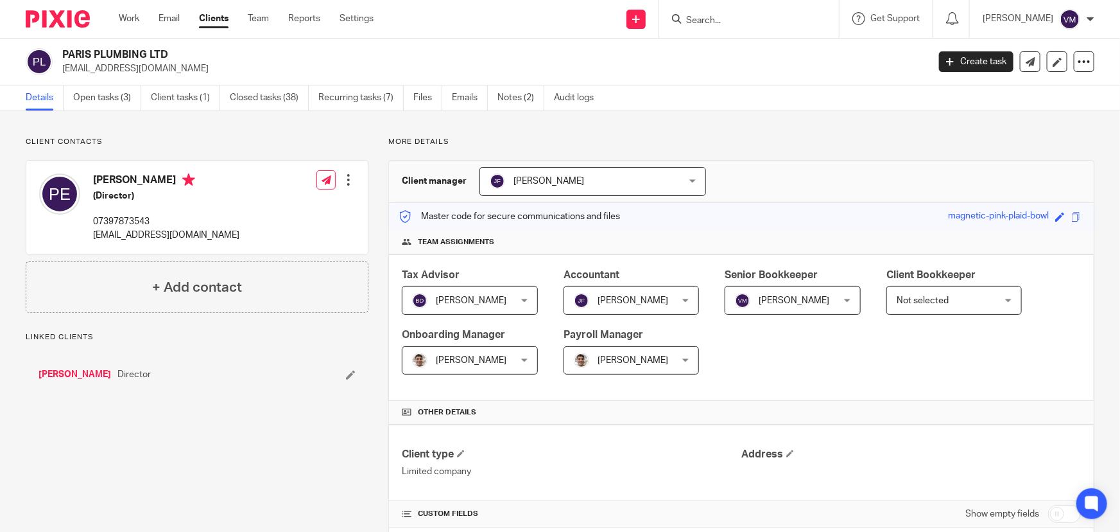
click at [451, 100] on ul "Details Open tasks (3) Client tasks (1) Closed tasks (38) Recurring tasks (7) F…" at bounding box center [319, 97] width 587 height 25
click at [462, 99] on link "Emails" at bounding box center [470, 97] width 36 height 25
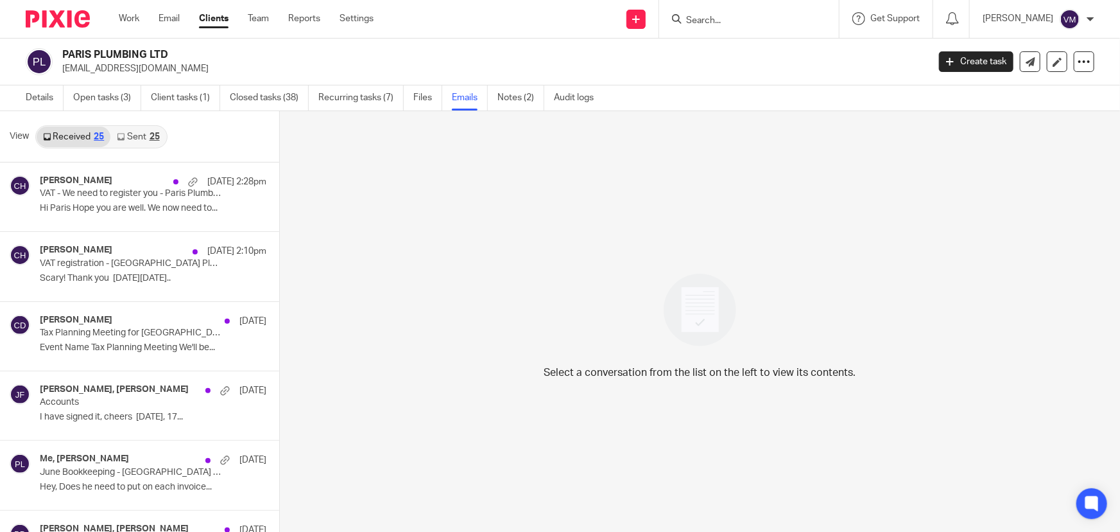
click at [132, 135] on link "Sent 25" at bounding box center [137, 136] width 55 height 21
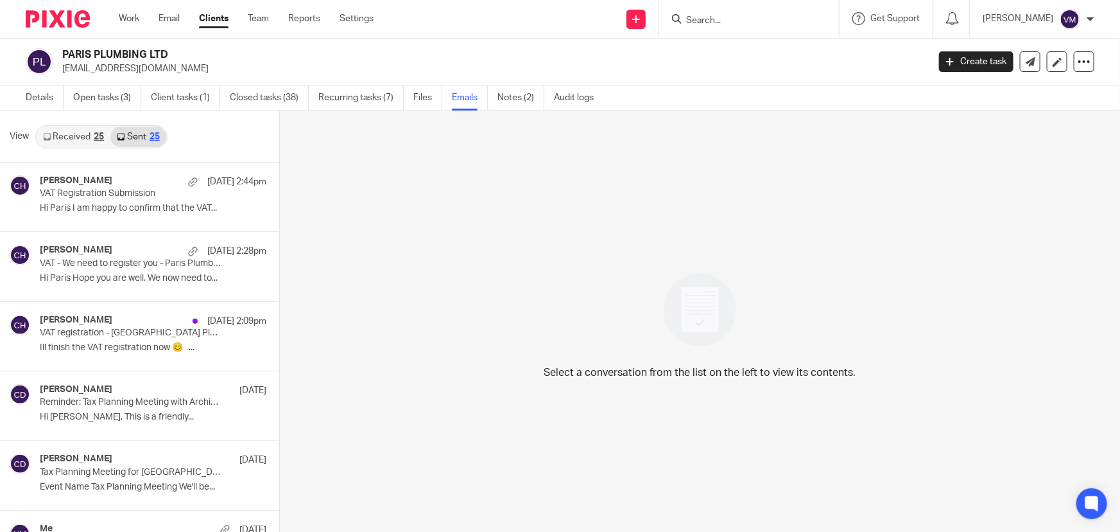
scroll to position [1, 0]
click at [265, 17] on link "Team" at bounding box center [258, 18] width 21 height 13
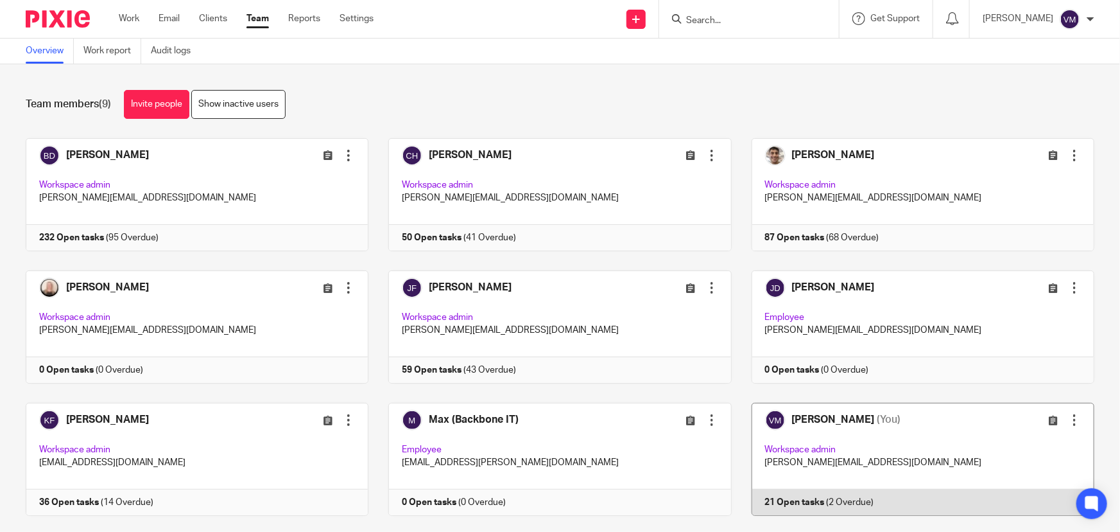
click at [882, 501] on link at bounding box center [913, 459] width 363 height 113
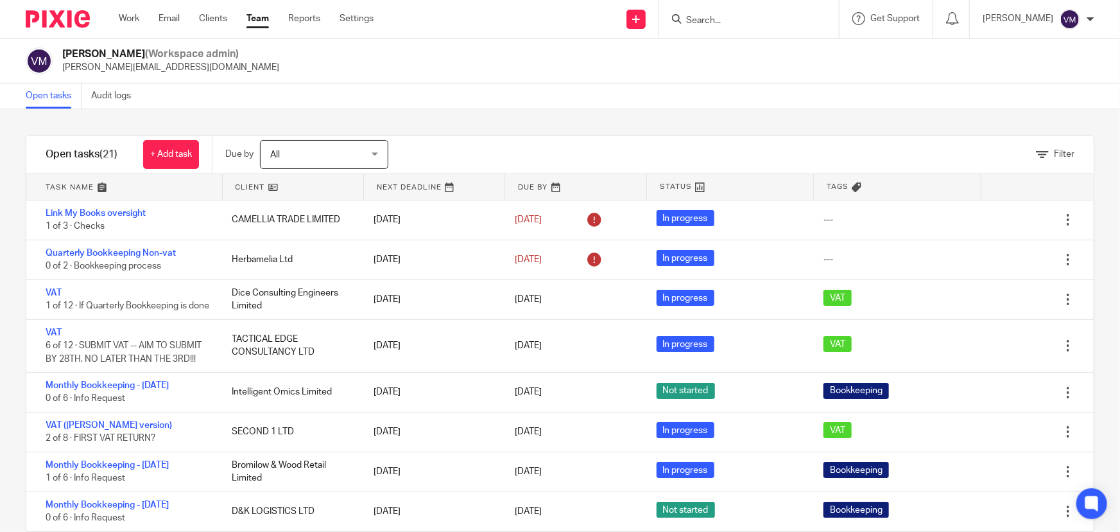
click at [257, 16] on link "Team" at bounding box center [258, 18] width 22 height 13
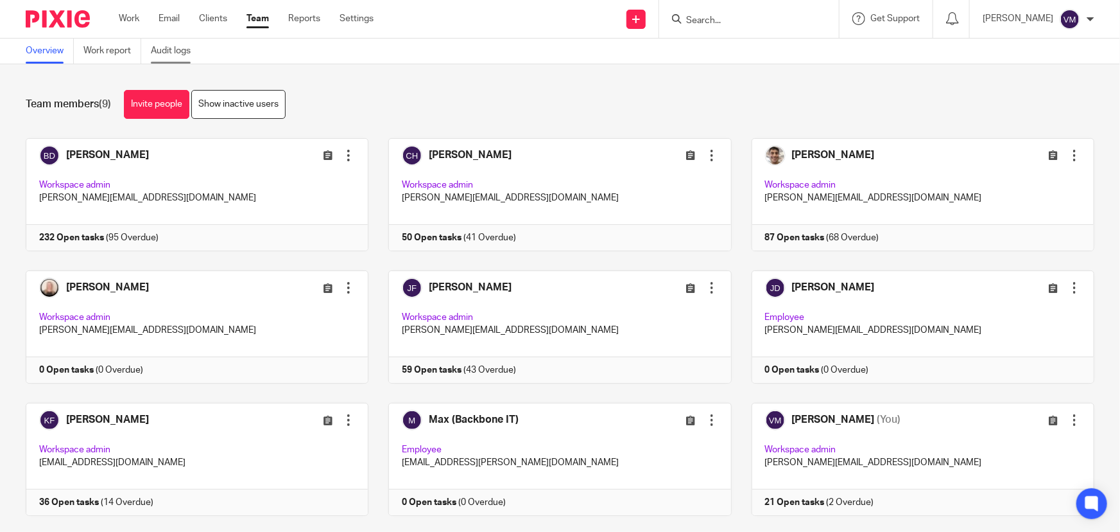
click at [175, 51] on link "Audit logs" at bounding box center [175, 51] width 49 height 25
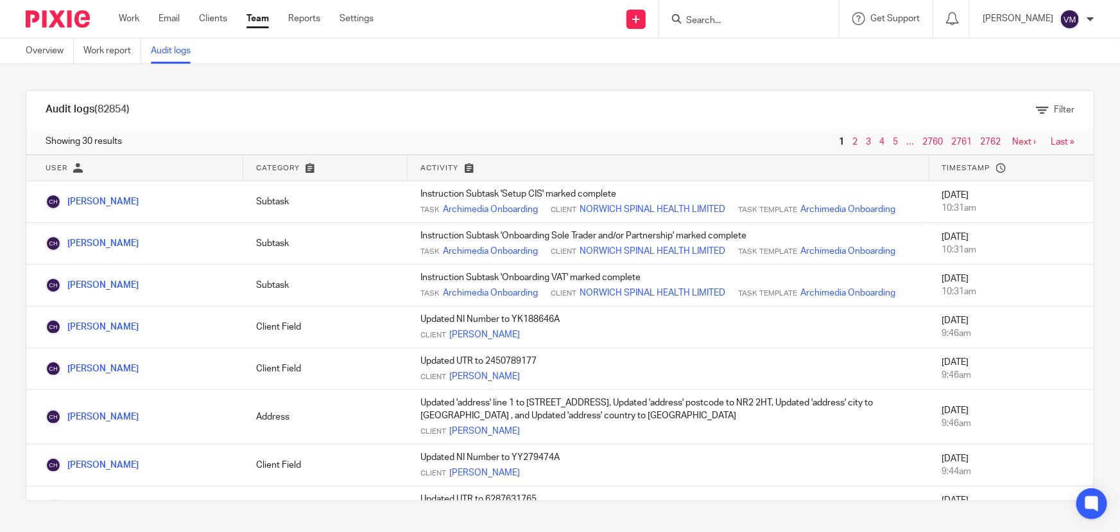
click at [263, 20] on link "Team" at bounding box center [258, 18] width 22 height 13
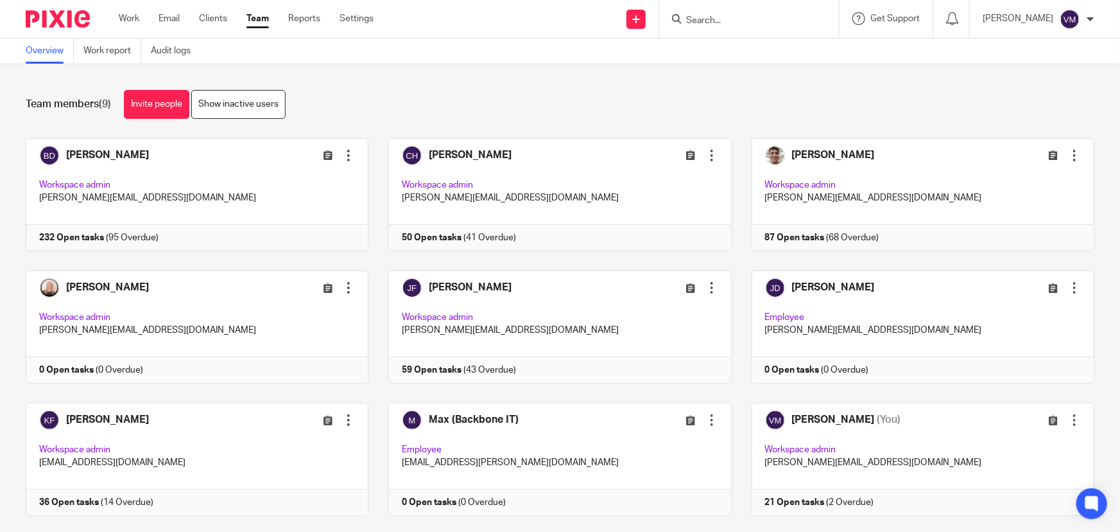
click at [727, 22] on input "Search" at bounding box center [743, 21] width 116 height 12
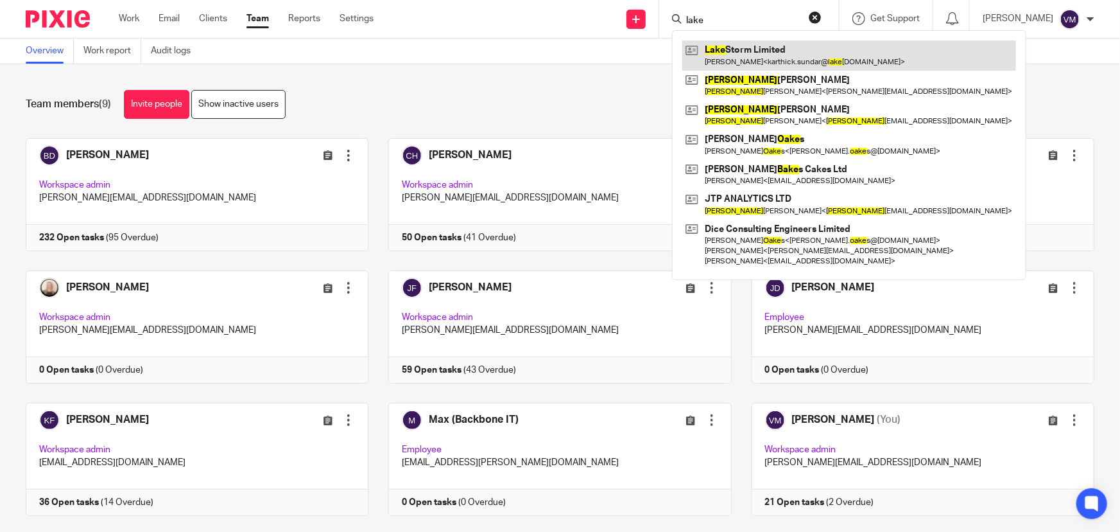
type input "lake"
click at [808, 49] on link at bounding box center [849, 55] width 334 height 30
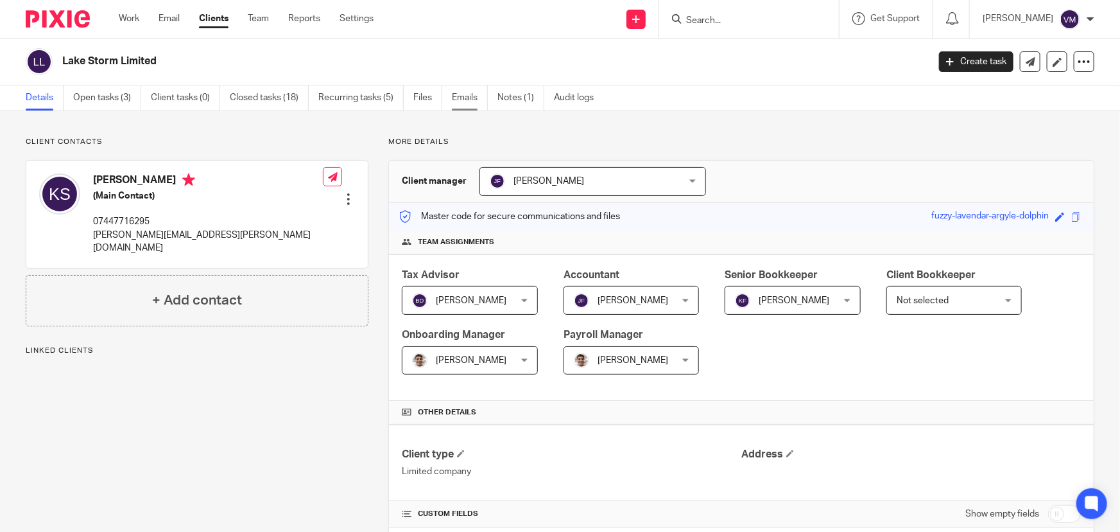
click at [461, 94] on link "Emails" at bounding box center [470, 97] width 36 height 25
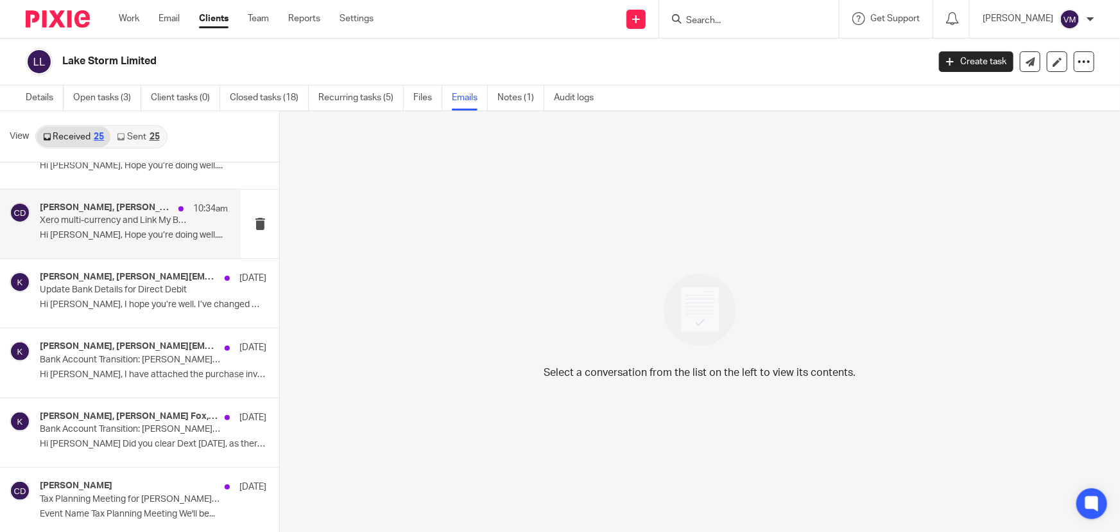
scroll to position [116, 0]
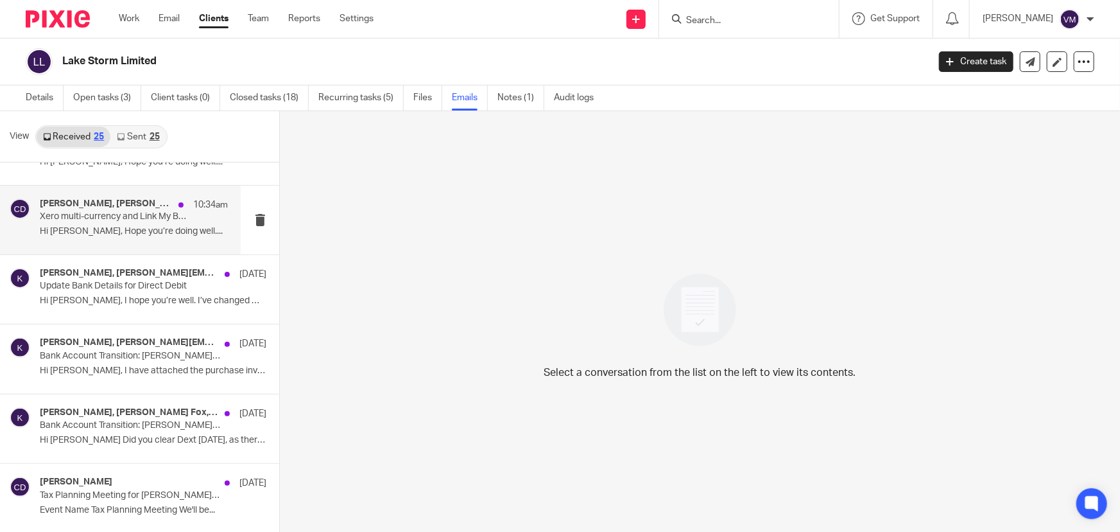
click at [112, 227] on p "Hi [PERSON_NAME], Hope you’re doing well...." at bounding box center [134, 231] width 188 height 11
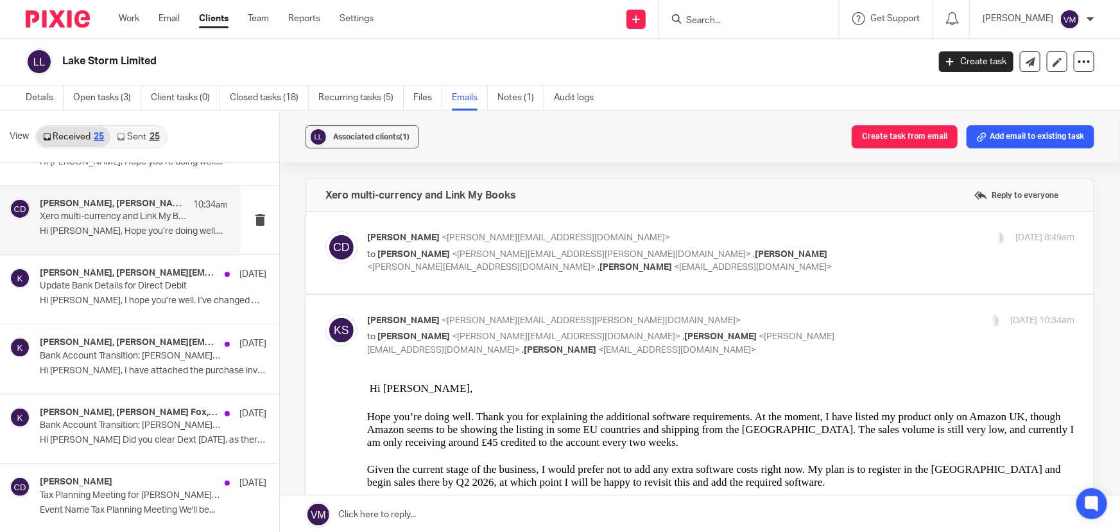
scroll to position [0, 0]
click at [807, 240] on p "[PERSON_NAME] <[PERSON_NAME][EMAIL_ADDRESS][DOMAIN_NAME]>" at bounding box center [603, 237] width 472 height 13
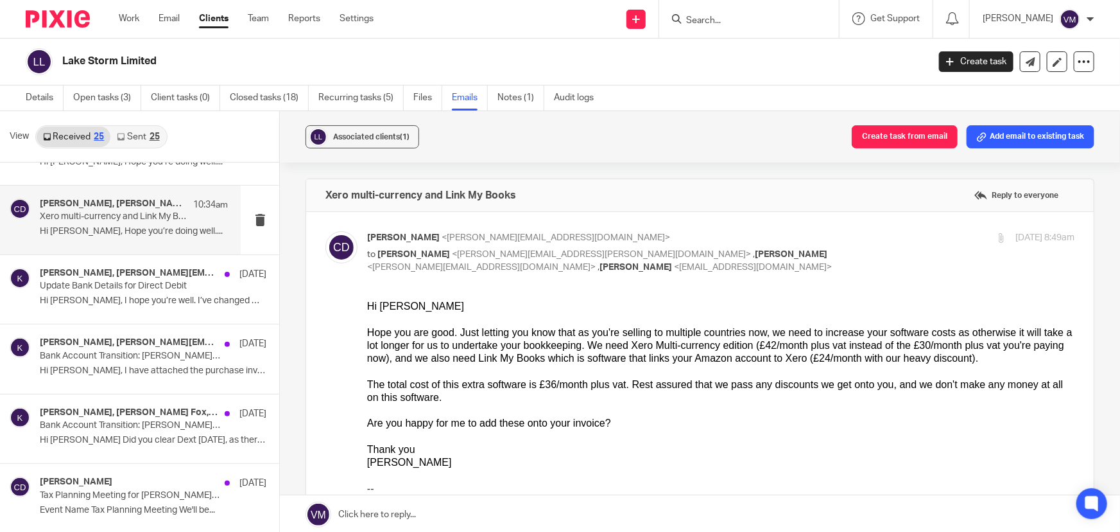
click at [325, 230] on input "checkbox" at bounding box center [325, 230] width 1 height 1
checkbox input "false"
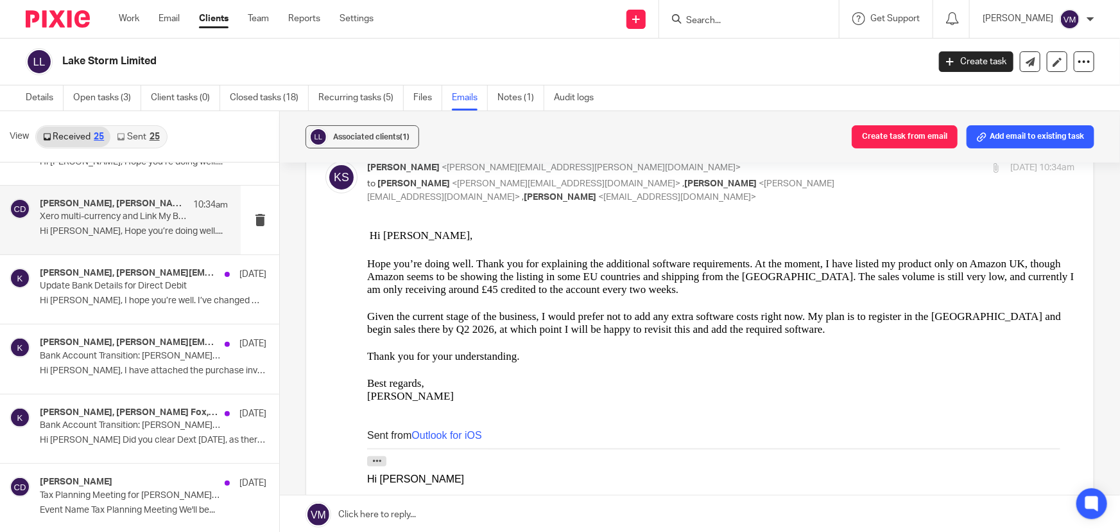
scroll to position [175, 0]
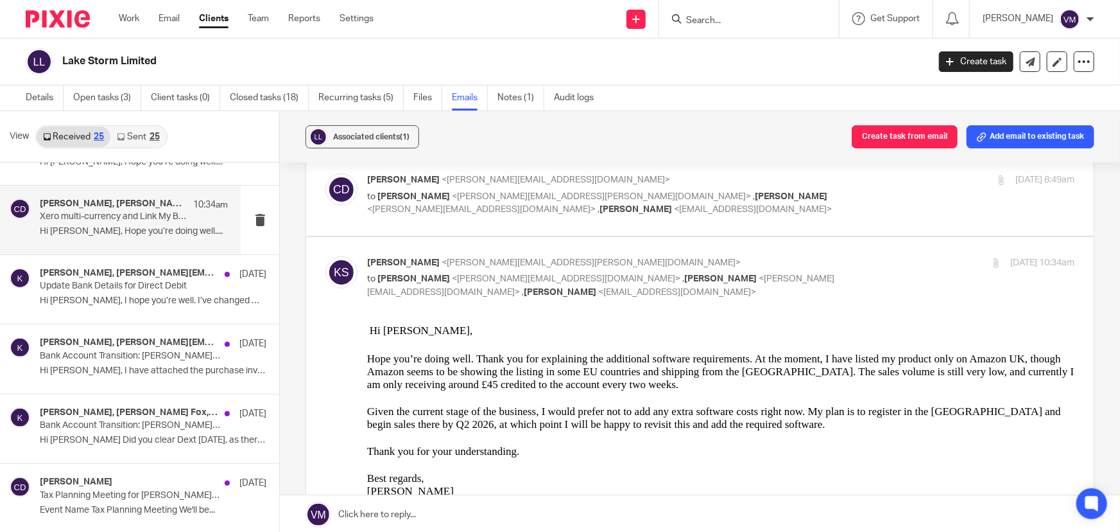
click at [325, 256] on input "checkbox" at bounding box center [325, 256] width 1 height 1
checkbox input "false"
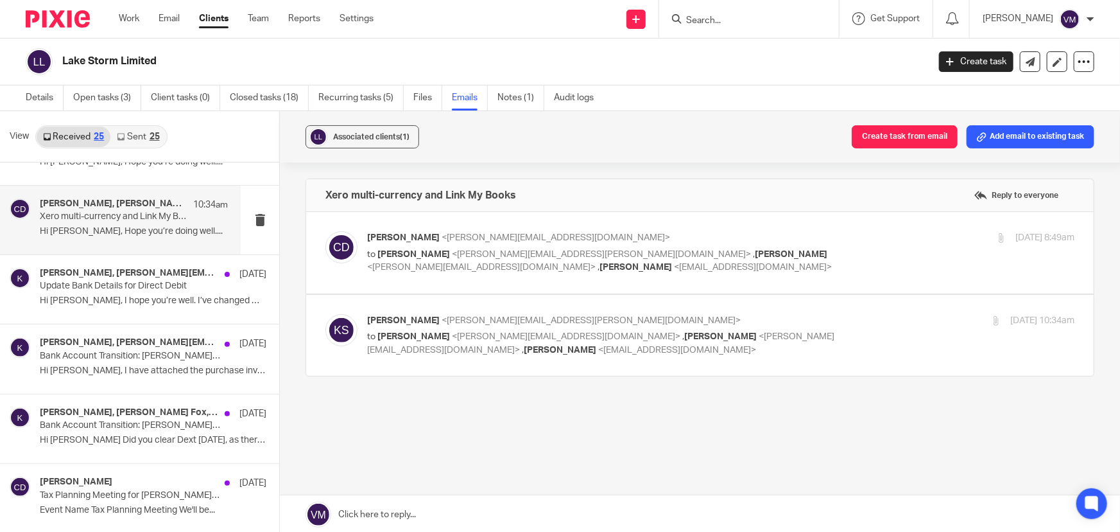
scroll to position [0, 0]
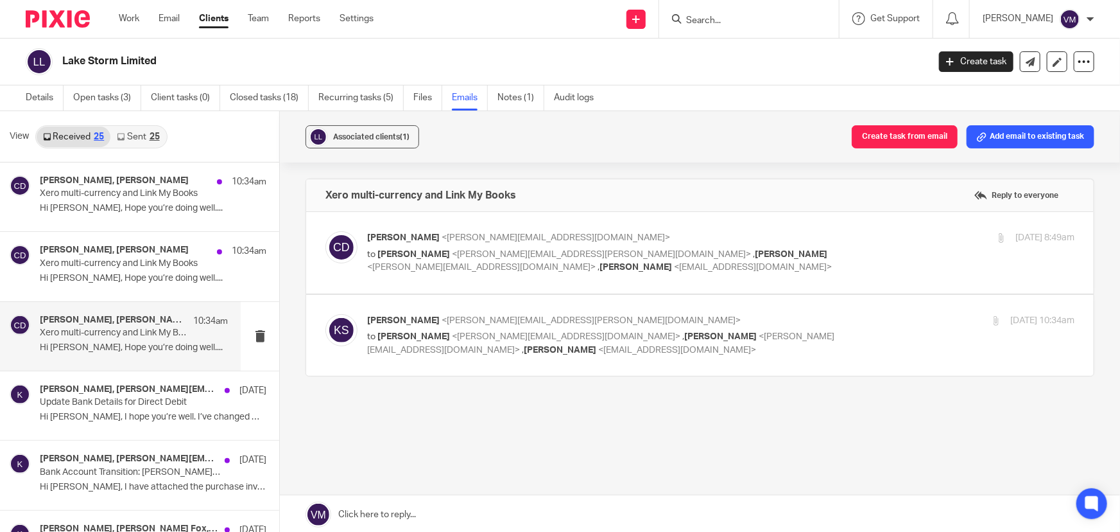
click at [135, 135] on link "Sent 25" at bounding box center [137, 136] width 55 height 21
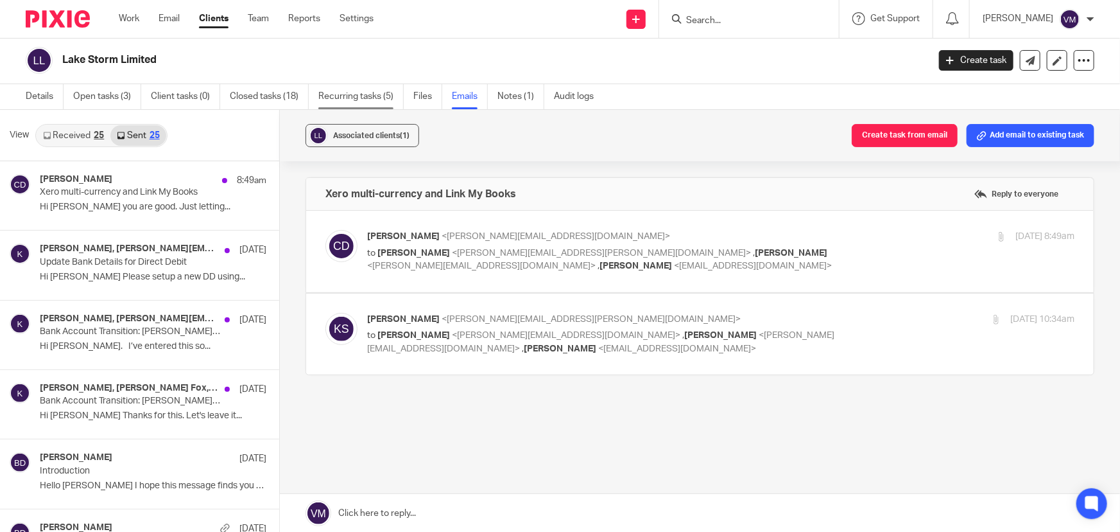
click at [343, 92] on link "Recurring tasks (5)" at bounding box center [360, 96] width 85 height 25
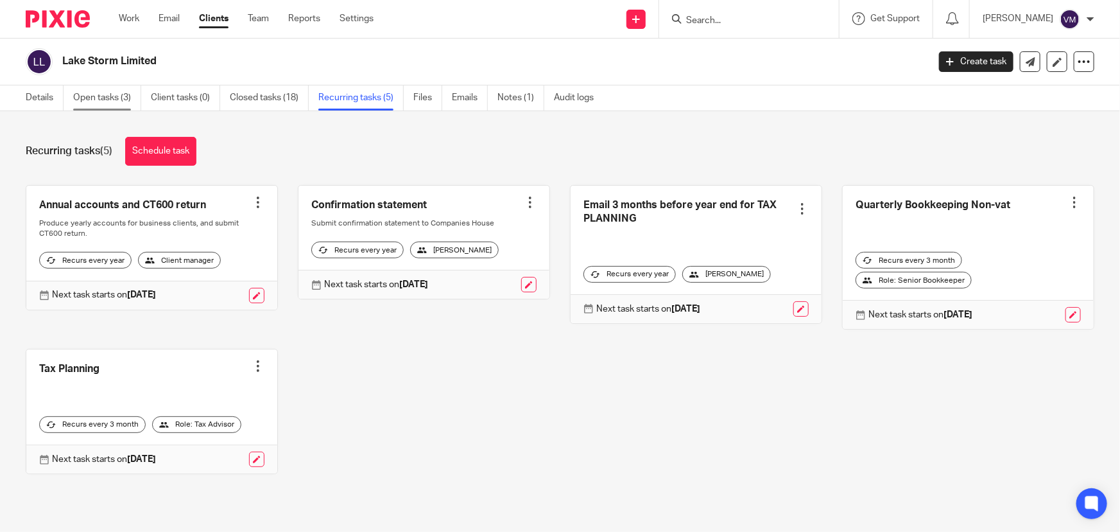
click at [127, 92] on link "Open tasks (3)" at bounding box center [107, 97] width 68 height 25
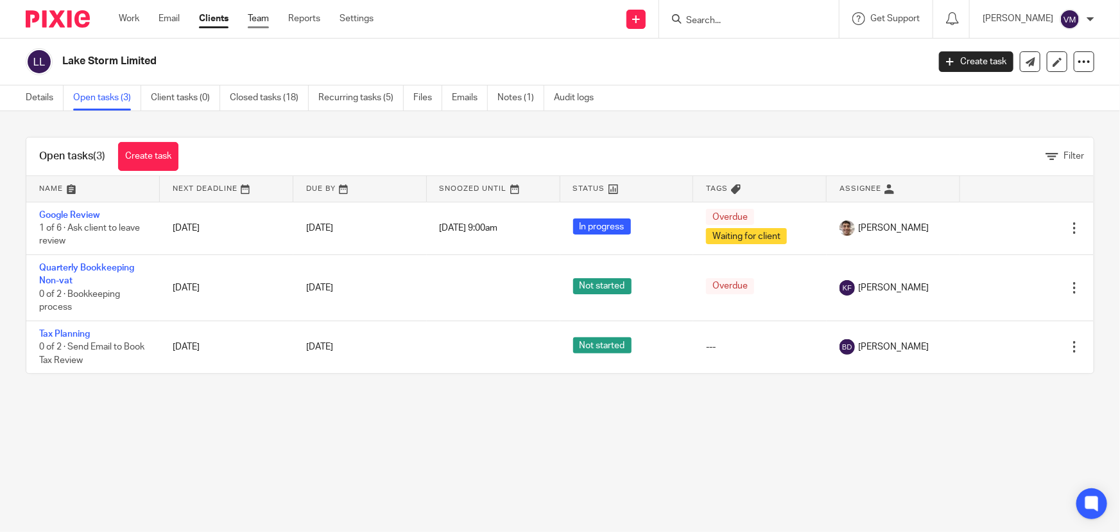
click at [263, 17] on link "Team" at bounding box center [258, 18] width 21 height 13
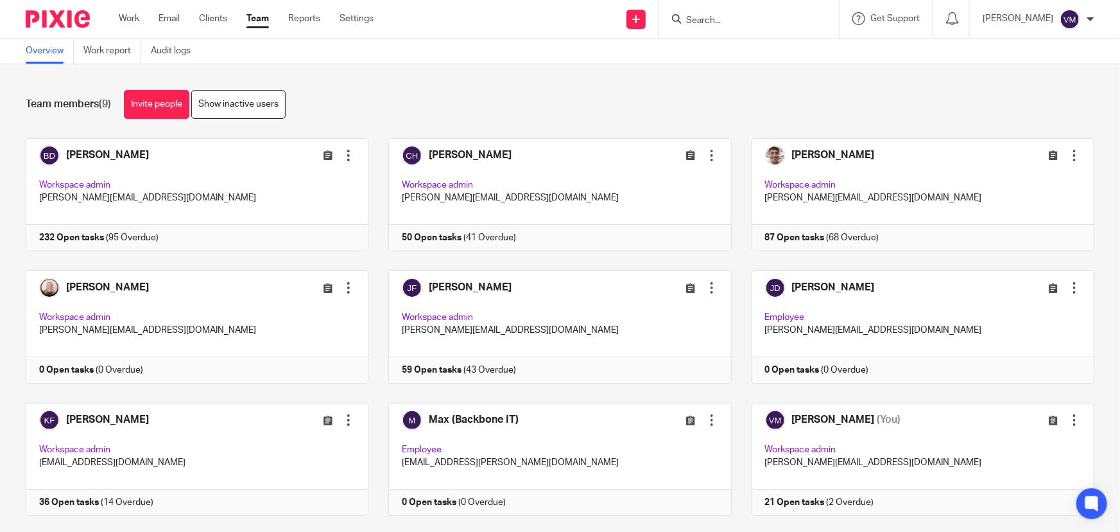
click at [741, 15] on input "Search" at bounding box center [743, 21] width 116 height 12
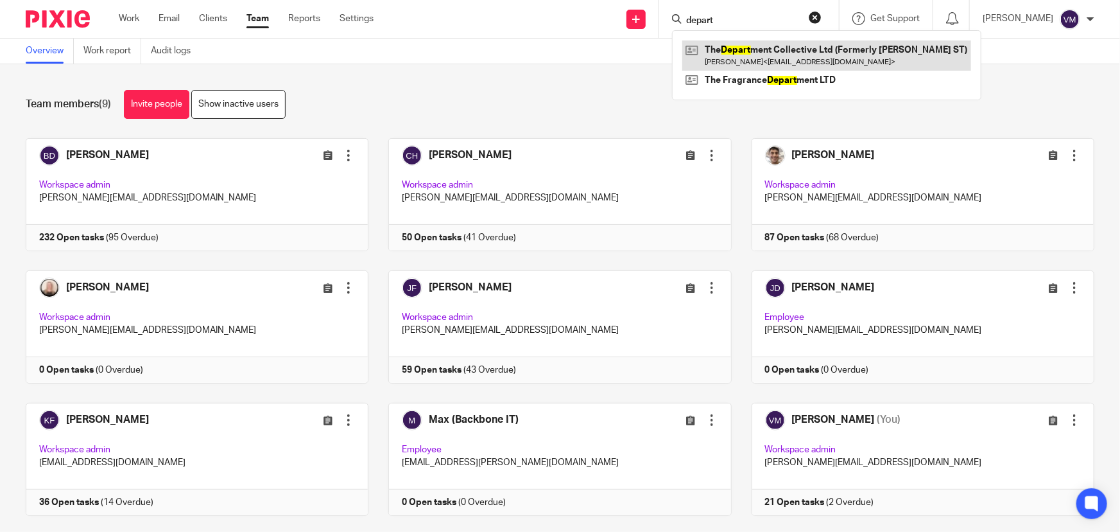
type input "depart"
click at [805, 54] on link at bounding box center [826, 55] width 289 height 30
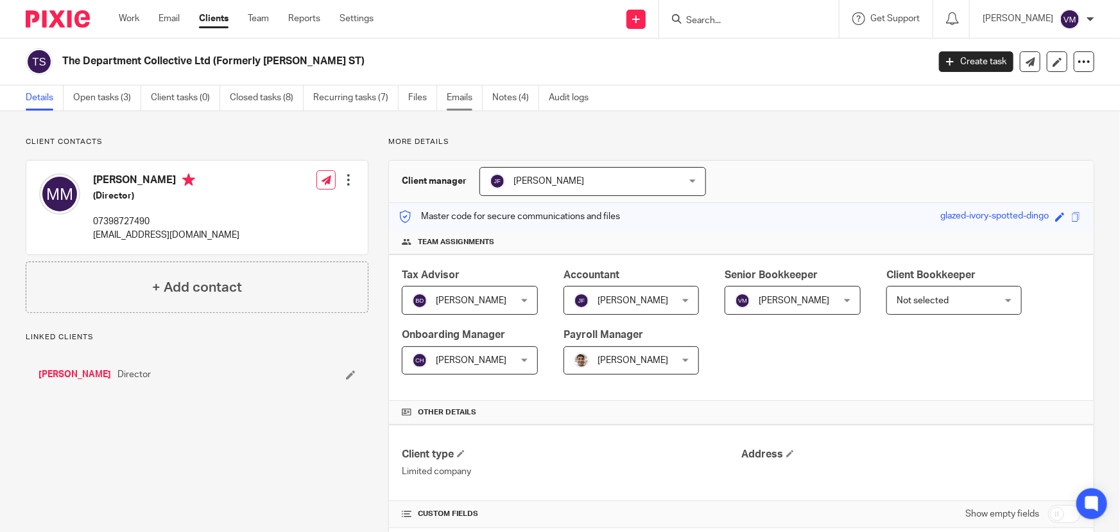
click at [469, 99] on link "Emails" at bounding box center [465, 97] width 36 height 25
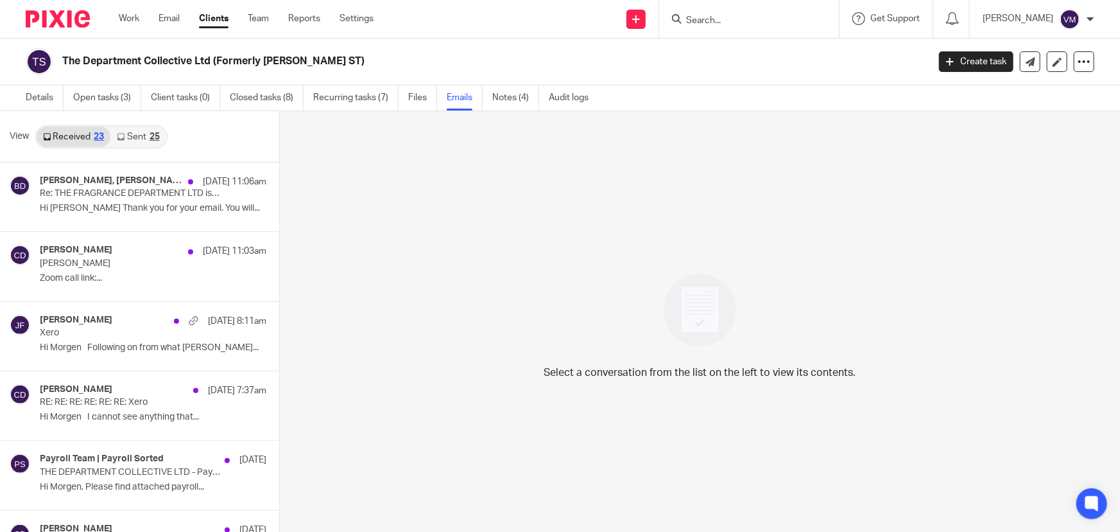
click at [129, 135] on link "Sent 25" at bounding box center [137, 136] width 55 height 21
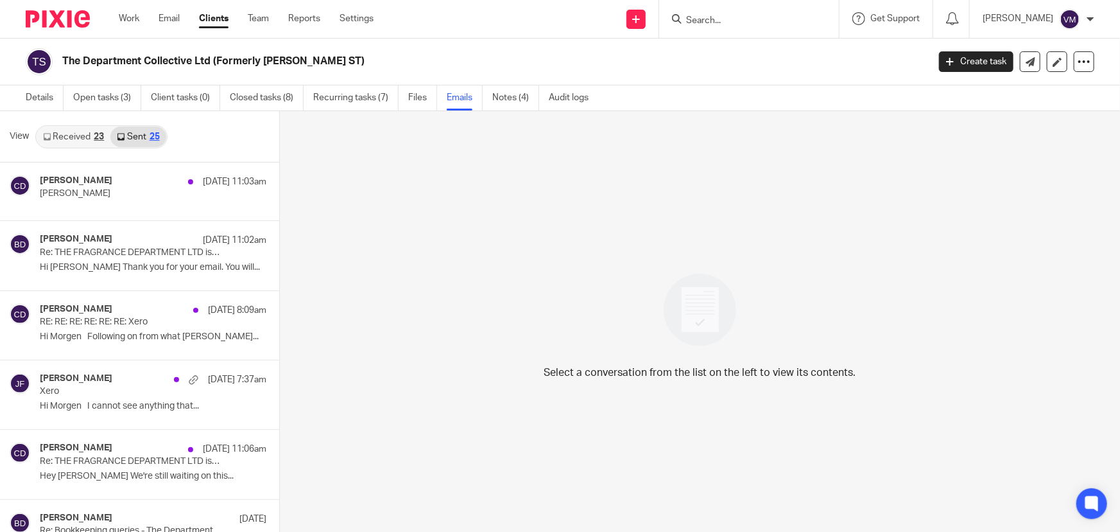
scroll to position [1, 0]
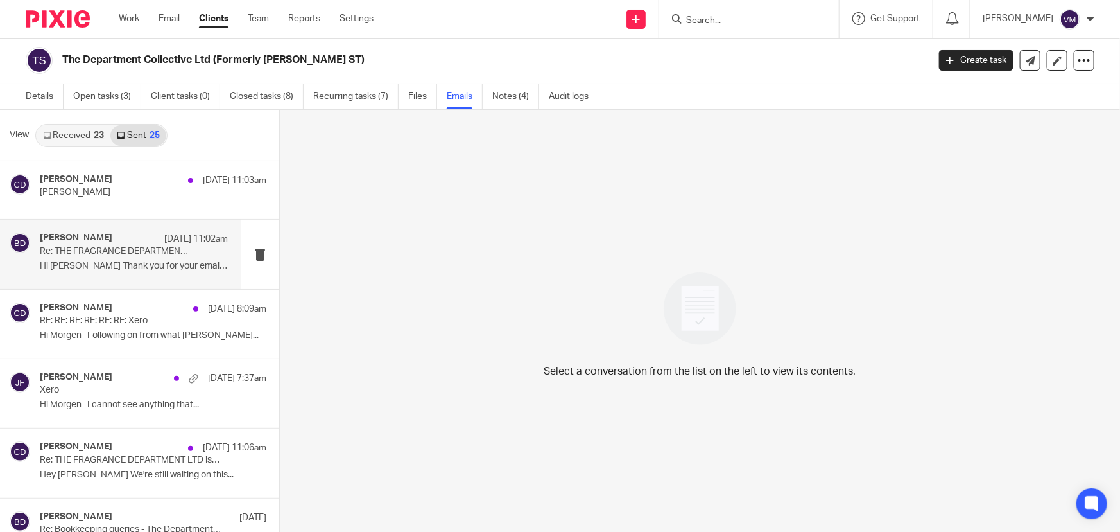
click at [82, 243] on div "Barbara Demtriou 25 Sep 11:02am" at bounding box center [134, 238] width 188 height 13
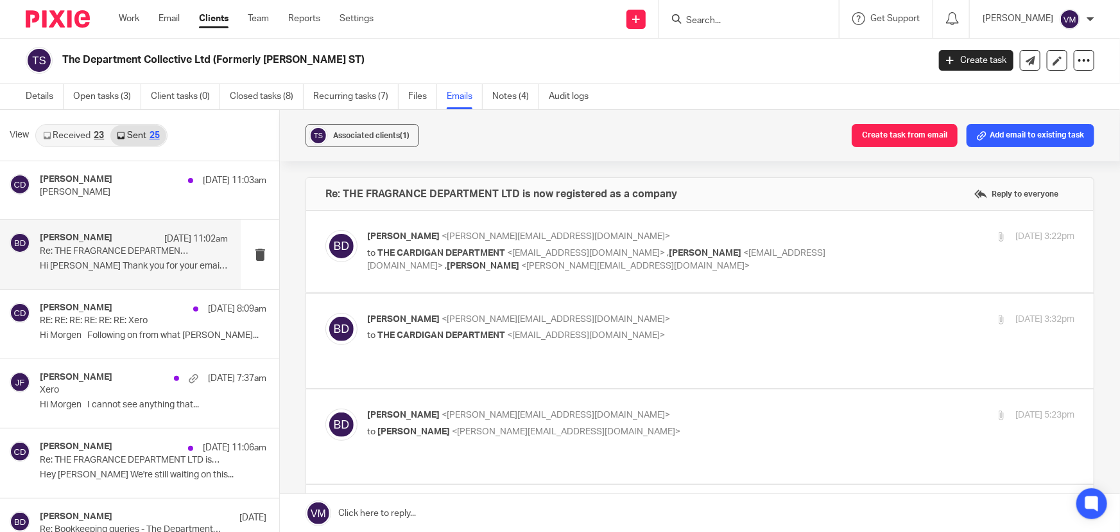
scroll to position [58, 0]
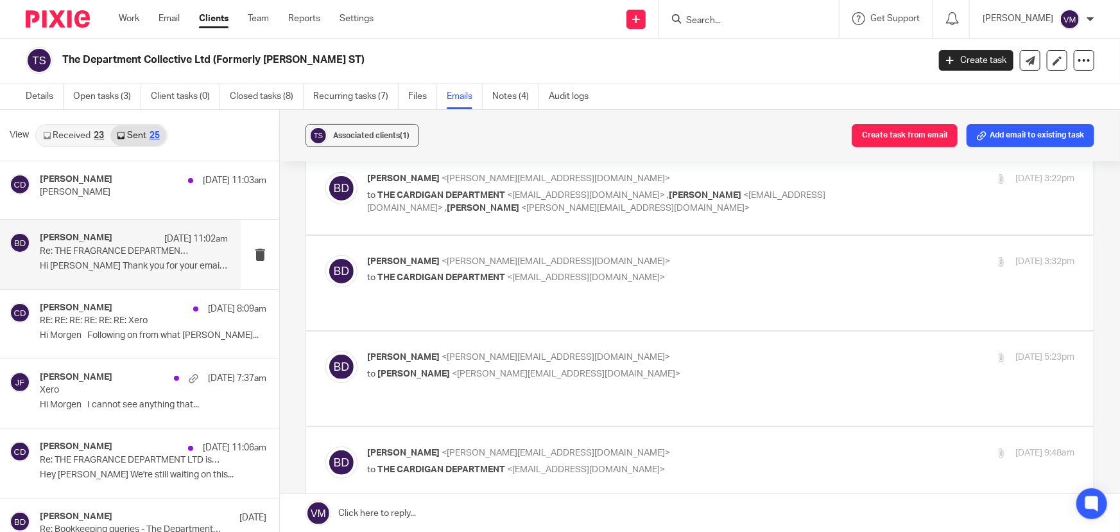
click at [725, 265] on p "Barbara Demtriou <barbara@archimediaaccounts.co.uk>" at bounding box center [603, 261] width 472 height 13
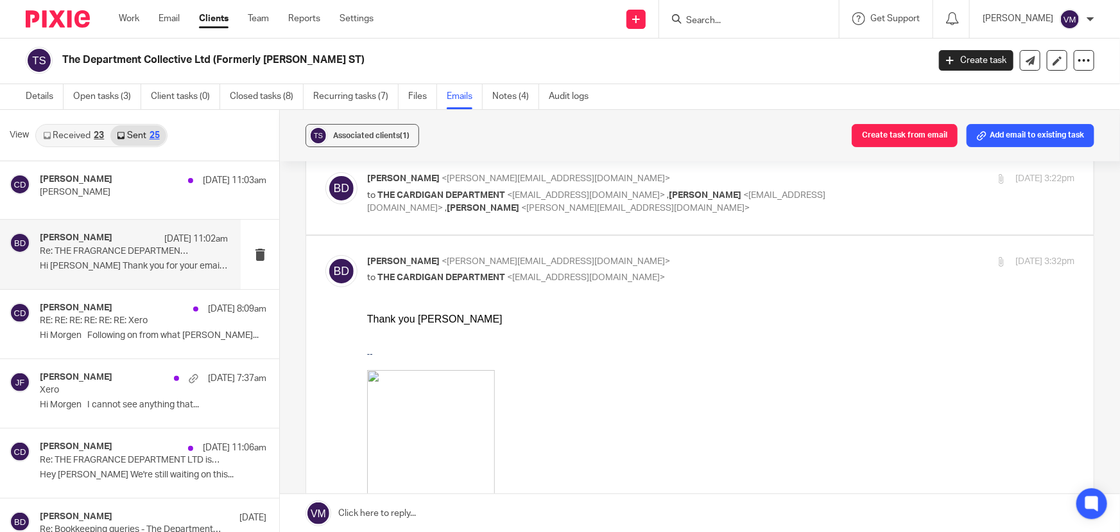
scroll to position [0, 0]
click at [729, 263] on p "Barbara Demtriou <barbara@archimediaaccounts.co.uk>" at bounding box center [603, 261] width 472 height 13
checkbox input "false"
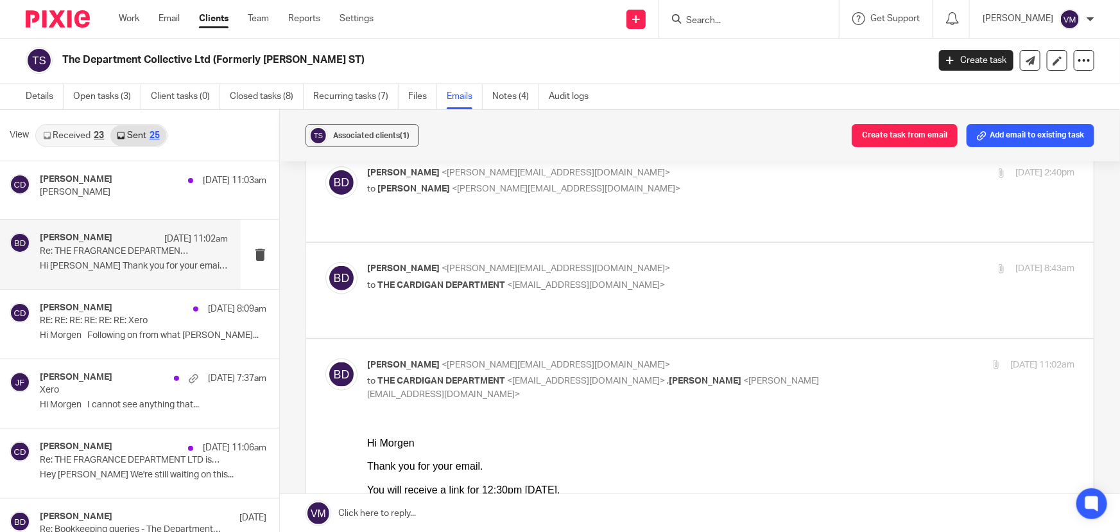
scroll to position [642, 0]
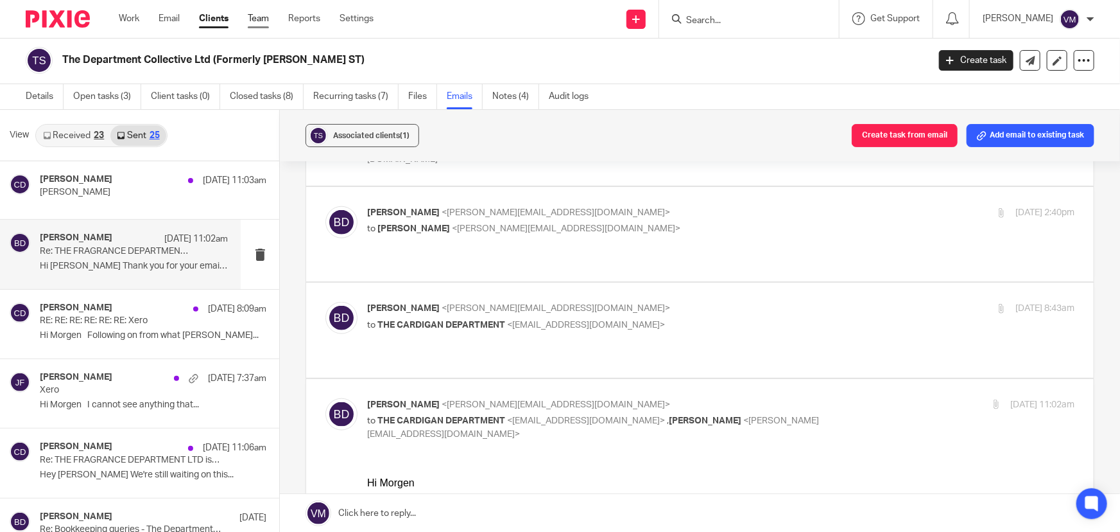
click at [264, 15] on link "Team" at bounding box center [258, 18] width 21 height 13
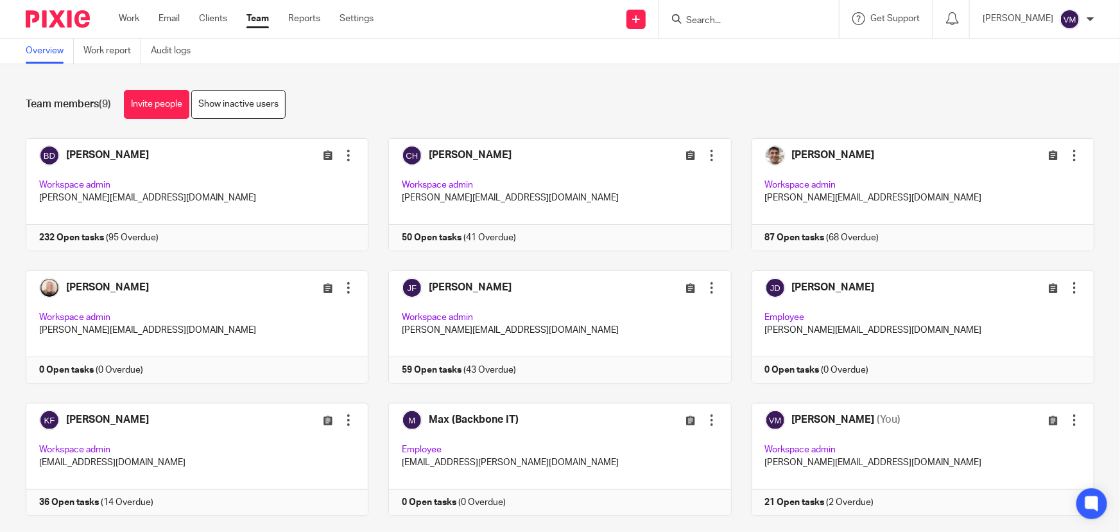
click at [713, 18] on input "Search" at bounding box center [743, 21] width 116 height 12
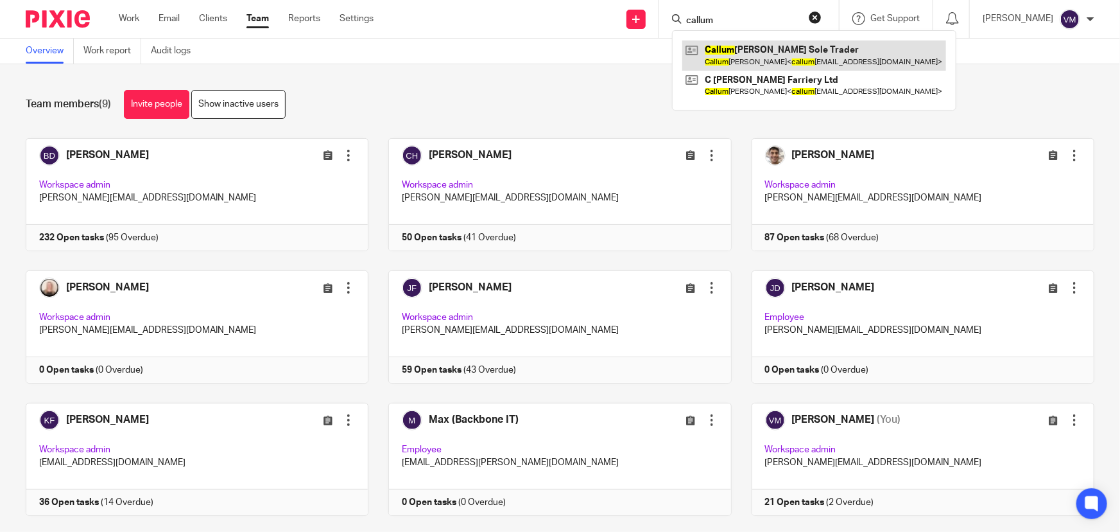
type input "callum"
click at [796, 58] on link at bounding box center [814, 55] width 264 height 30
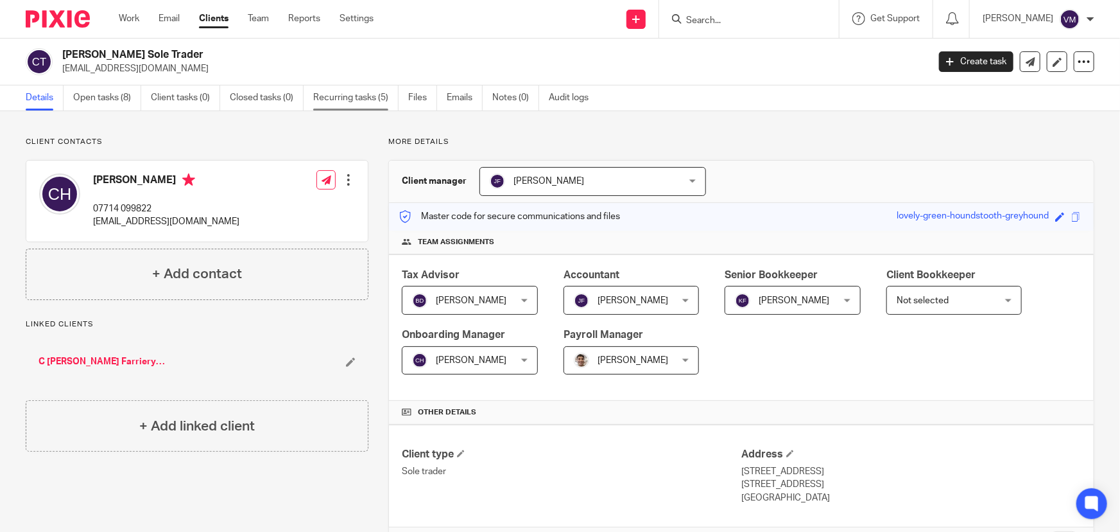
click at [355, 96] on link "Recurring tasks (5)" at bounding box center [355, 97] width 85 height 25
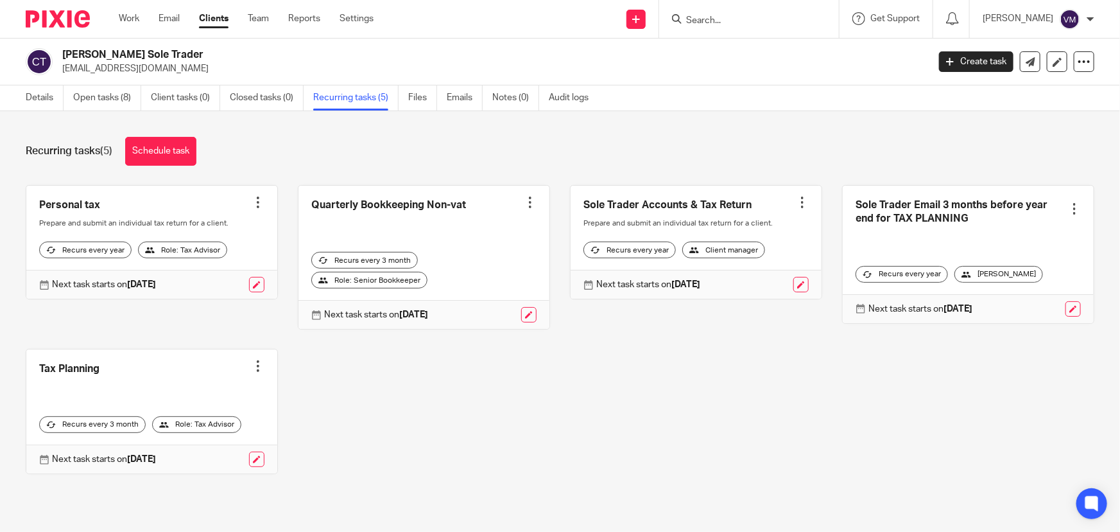
click at [743, 18] on input "Search" at bounding box center [743, 21] width 116 height 12
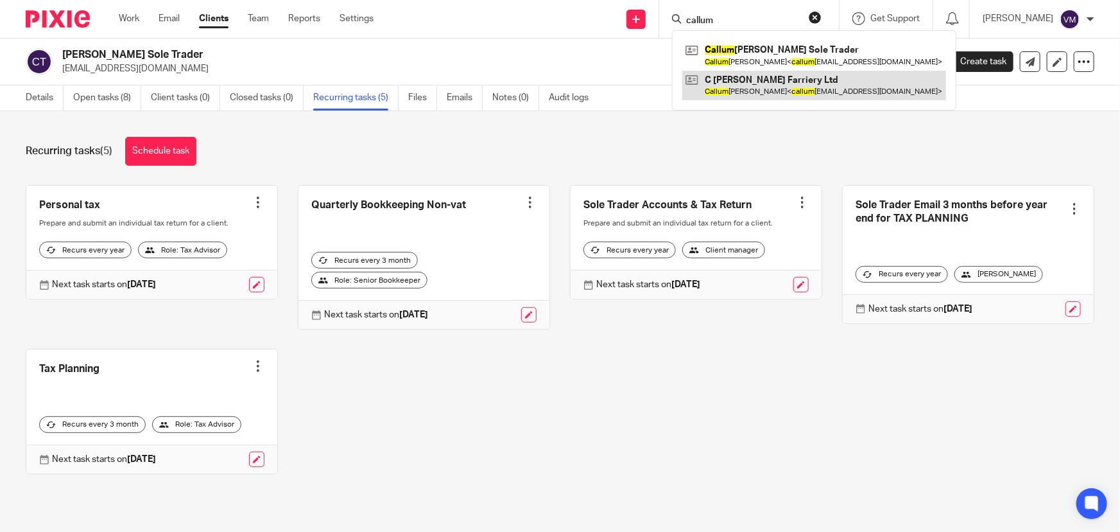
type input "callum"
click at [764, 79] on link at bounding box center [814, 86] width 264 height 30
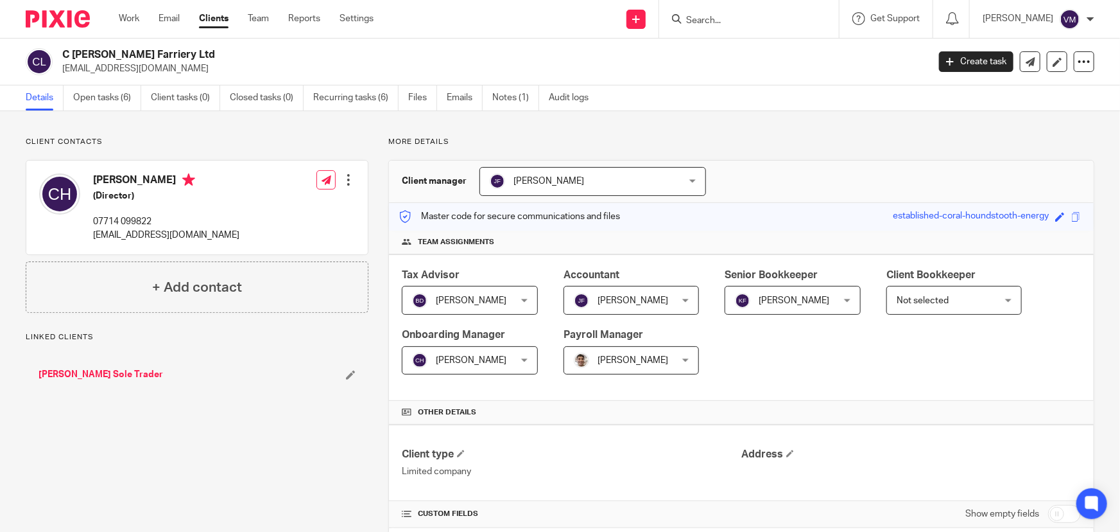
click at [446, 96] on ul "Details Open tasks (6) Client tasks (0) Closed tasks (0) Recurring tasks (6) Fi…" at bounding box center [317, 97] width 582 height 25
click at [455, 96] on link "Emails" at bounding box center [465, 97] width 36 height 25
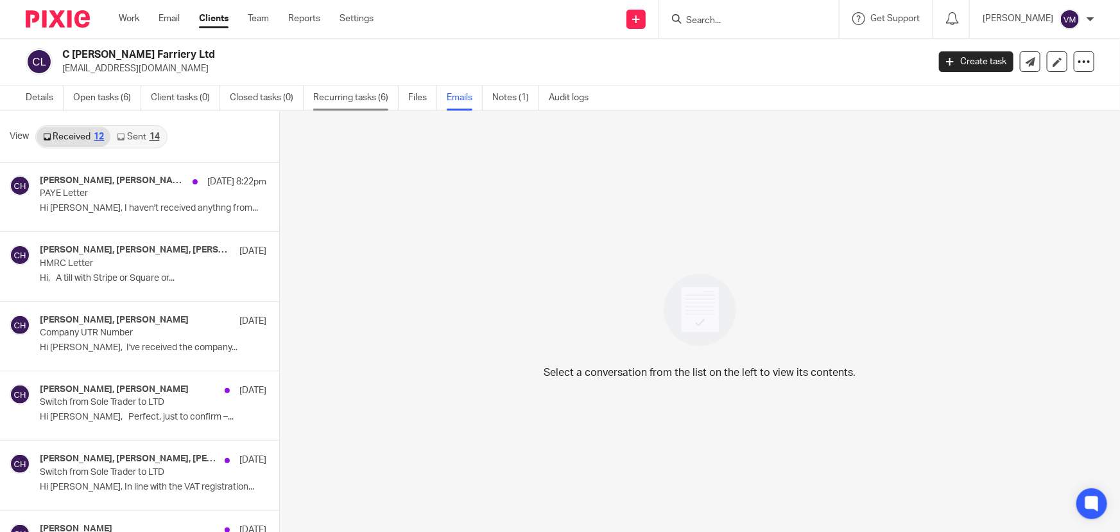
click at [359, 93] on link "Recurring tasks (6)" at bounding box center [355, 97] width 85 height 25
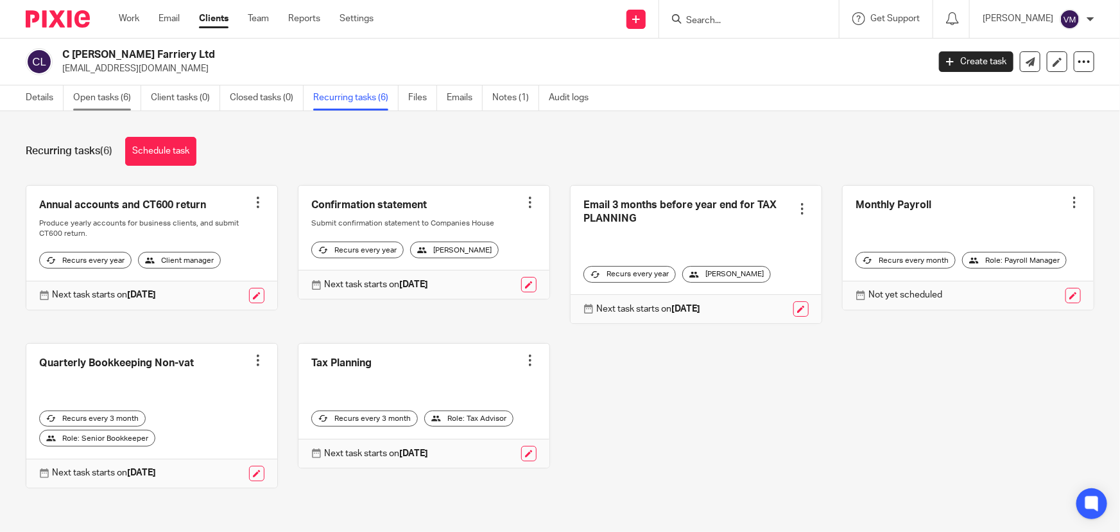
click at [94, 96] on link "Open tasks (6)" at bounding box center [107, 97] width 68 height 25
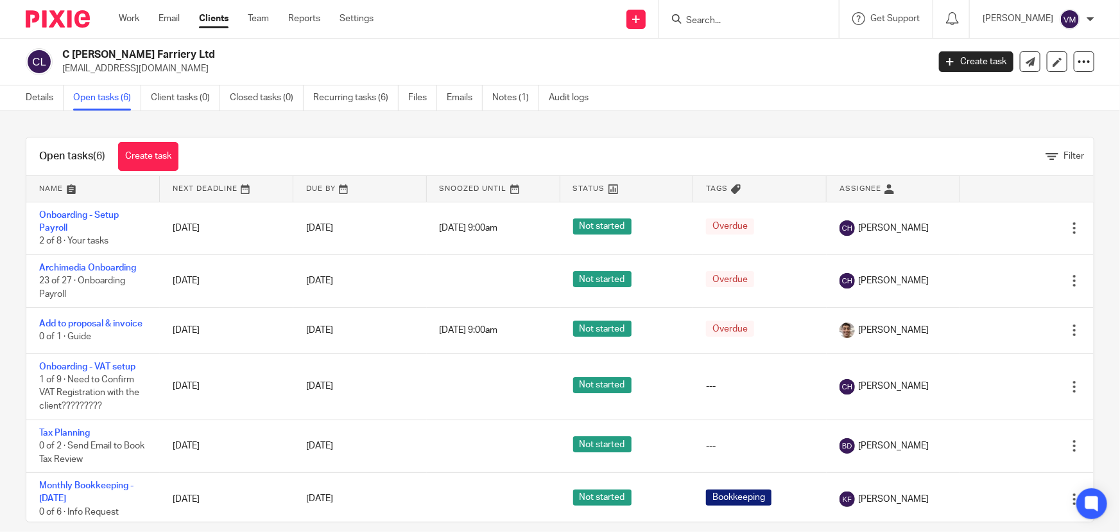
click at [732, 22] on input "Search" at bounding box center [743, 21] width 116 height 12
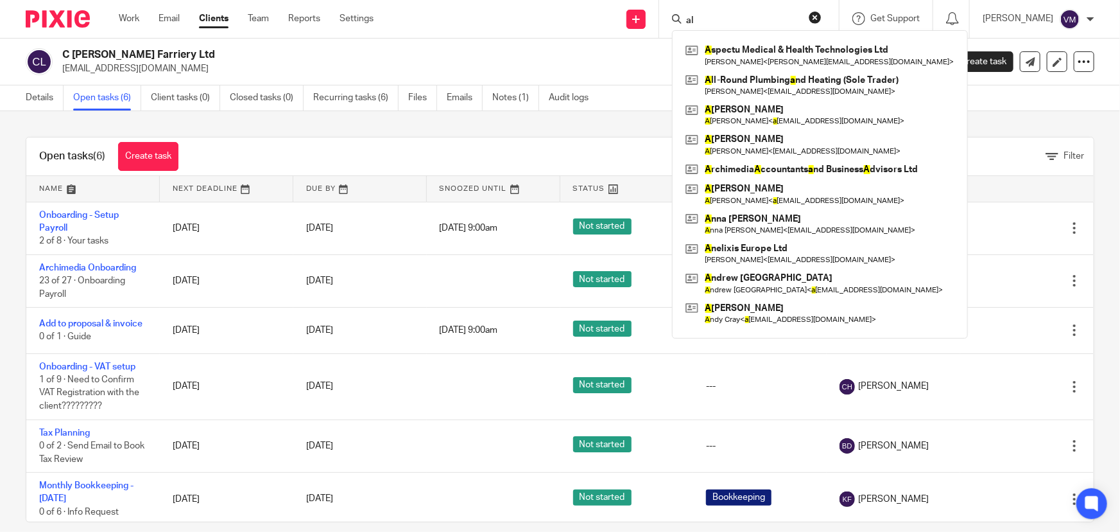
type input "a"
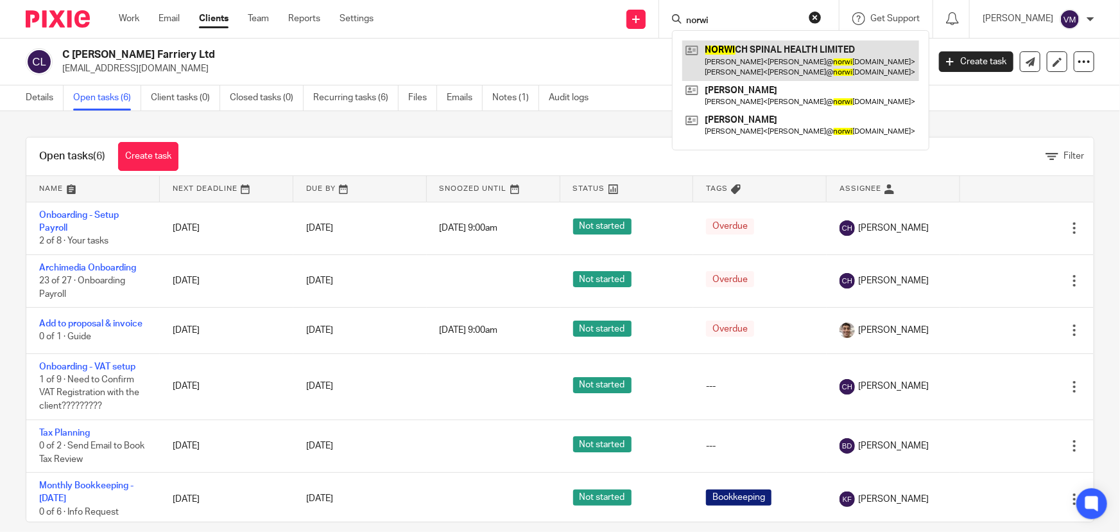
type input "norwi"
click at [796, 59] on link at bounding box center [800, 60] width 237 height 40
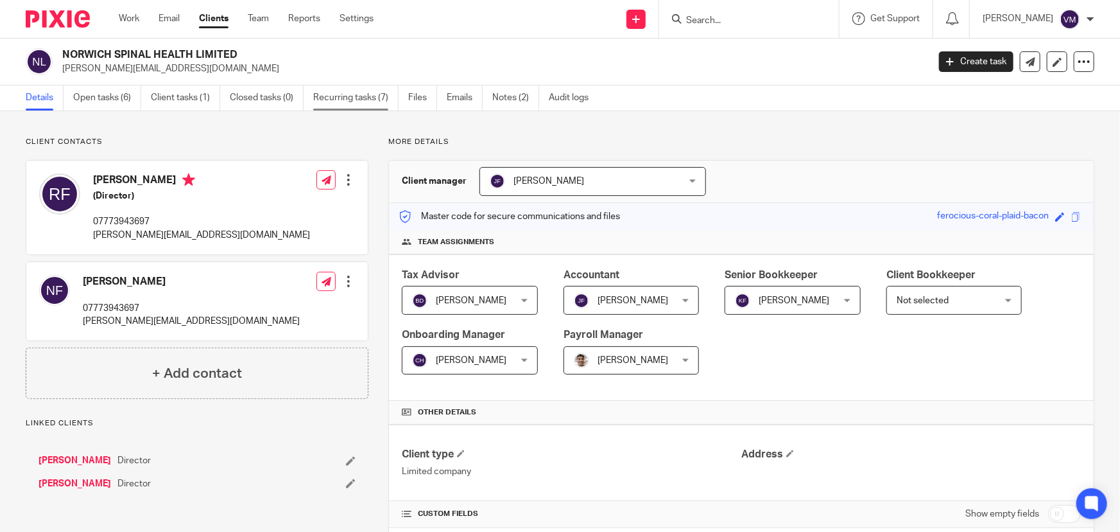
click at [372, 101] on link "Recurring tasks (7)" at bounding box center [355, 97] width 85 height 25
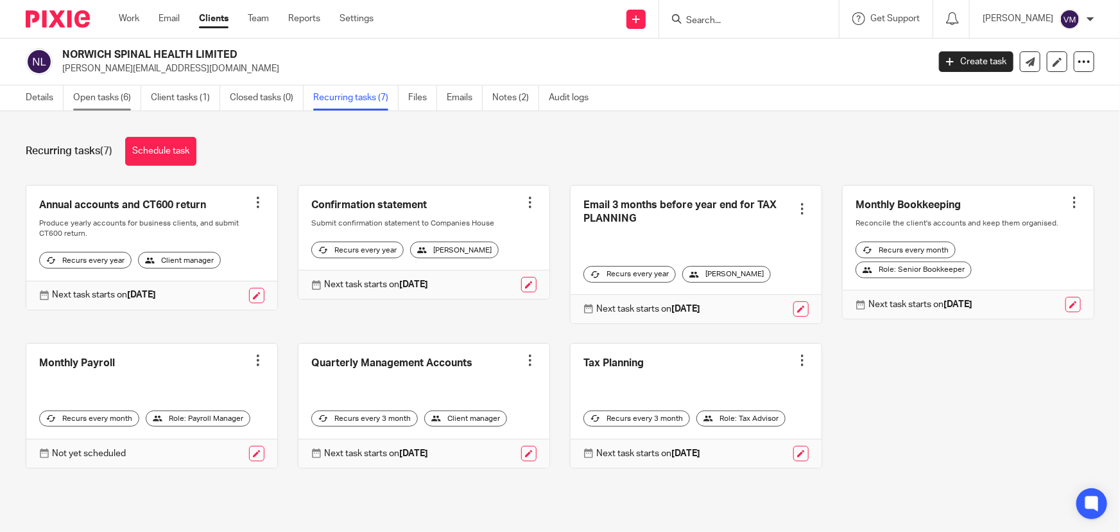
click at [106, 95] on link "Open tasks (6)" at bounding box center [107, 97] width 68 height 25
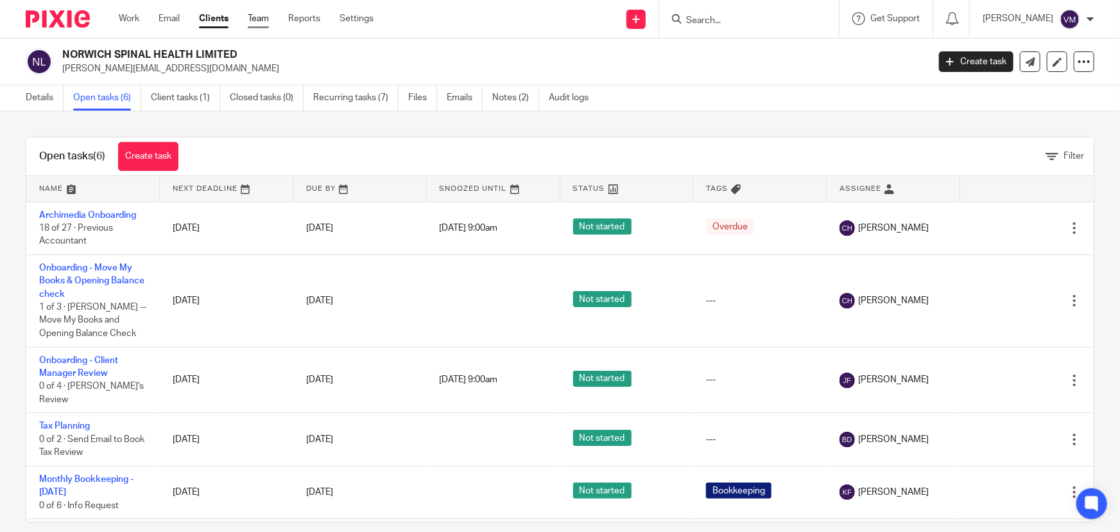
click at [258, 19] on link "Team" at bounding box center [258, 18] width 21 height 13
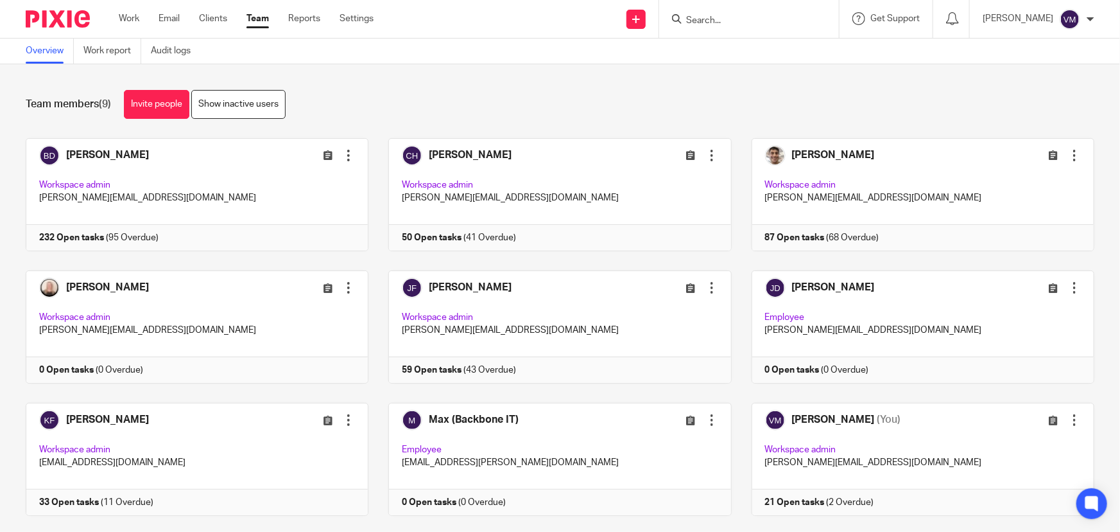
click at [731, 22] on input "Search" at bounding box center [743, 21] width 116 height 12
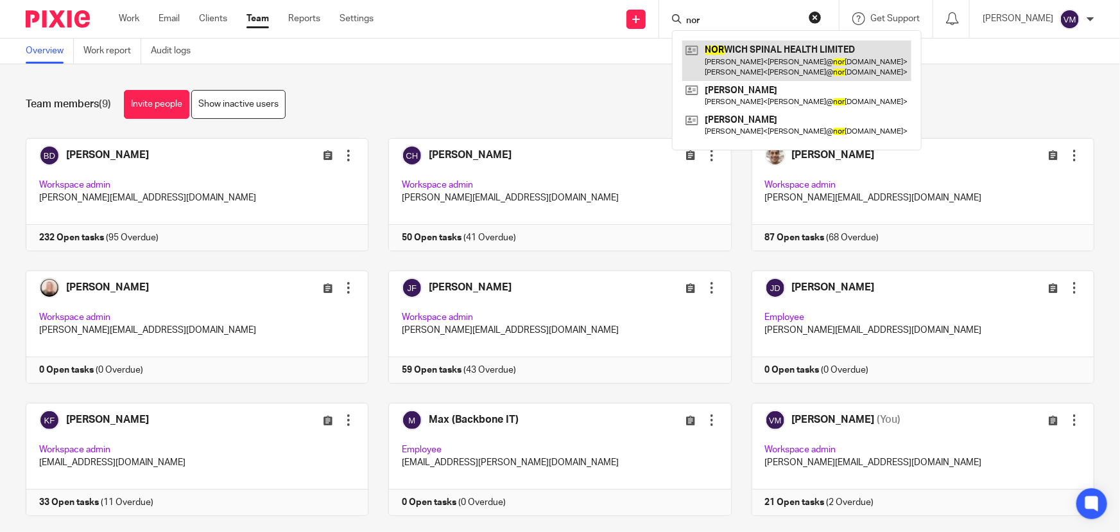
type input "nor"
click at [809, 66] on link at bounding box center [796, 60] width 229 height 40
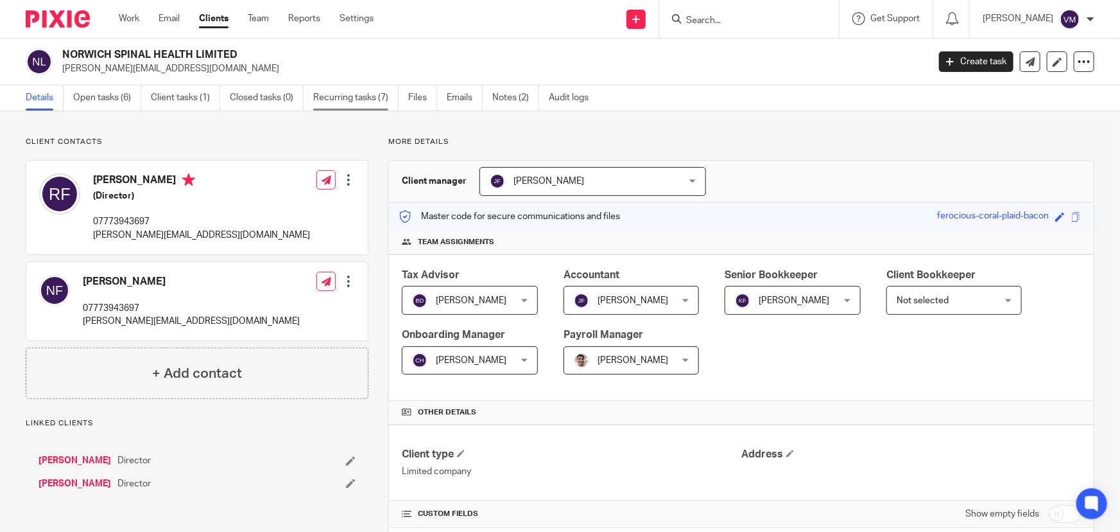
click at [361, 101] on link "Recurring tasks (7)" at bounding box center [355, 97] width 85 height 25
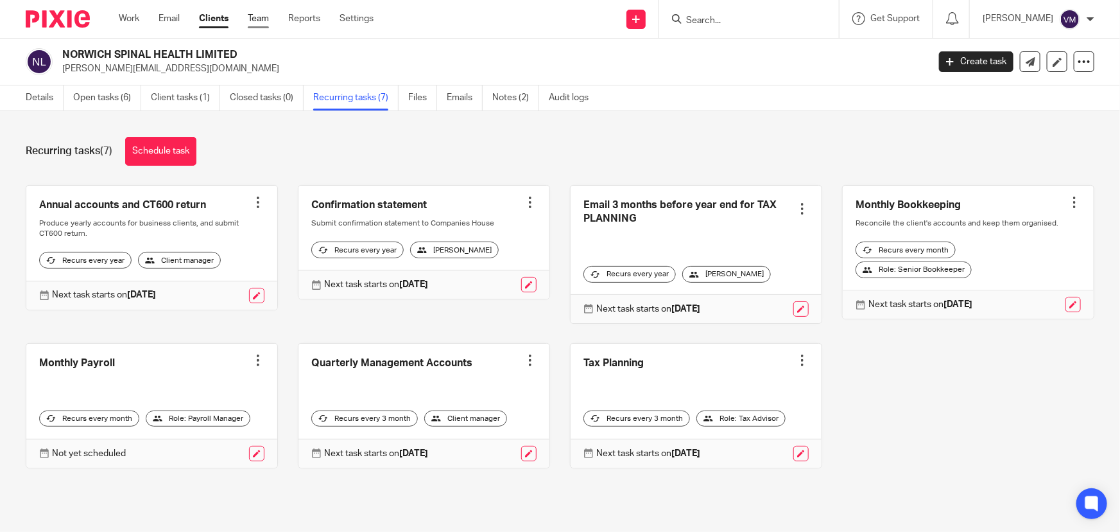
click at [258, 22] on link "Team" at bounding box center [258, 18] width 21 height 13
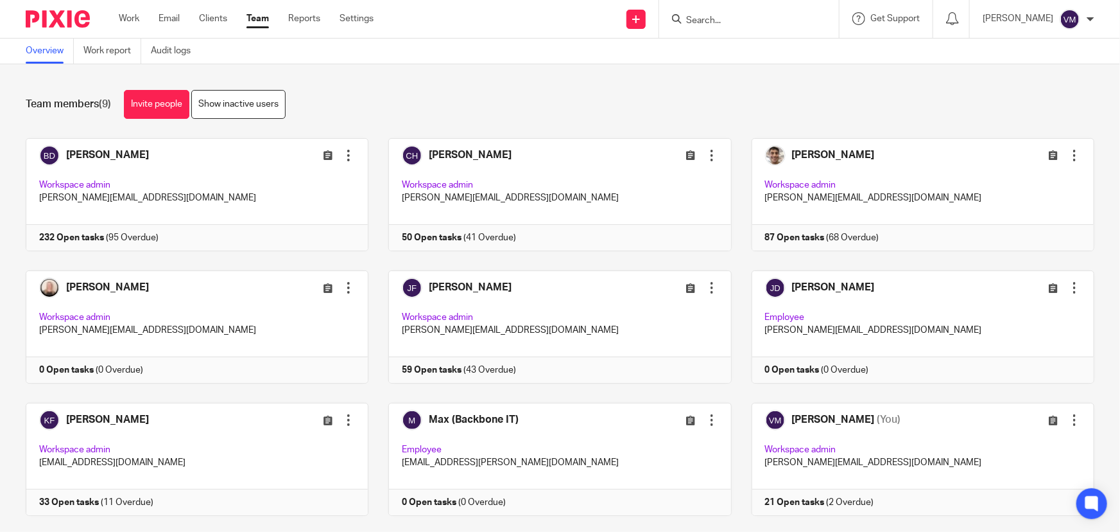
click at [390, 92] on div "Team members (9) Invite people Show inactive users" at bounding box center [560, 104] width 1069 height 29
click at [263, 17] on link "Team" at bounding box center [258, 18] width 22 height 13
click at [740, 15] on input "Search" at bounding box center [743, 21] width 116 height 12
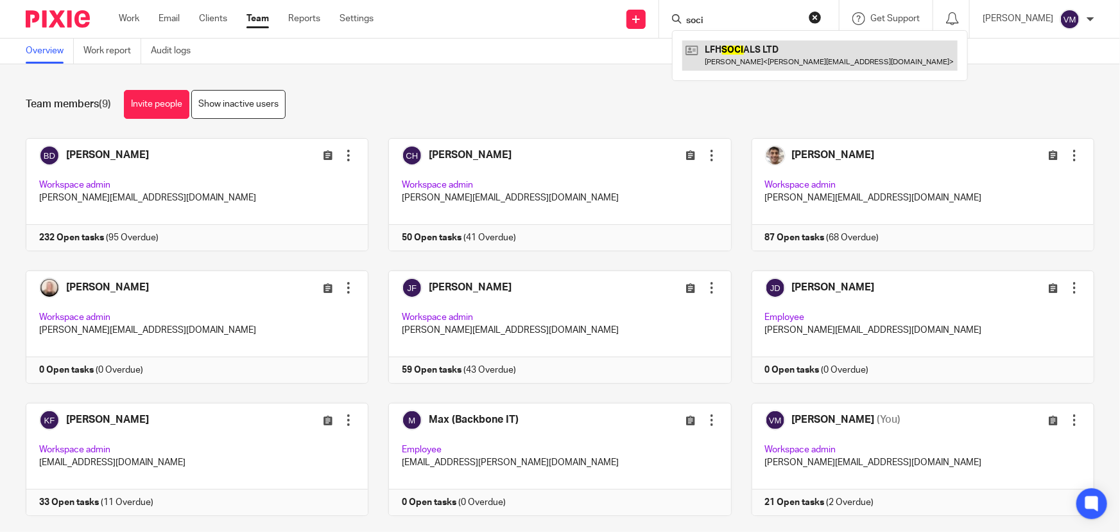
type input "soci"
click at [764, 45] on link at bounding box center [819, 55] width 275 height 30
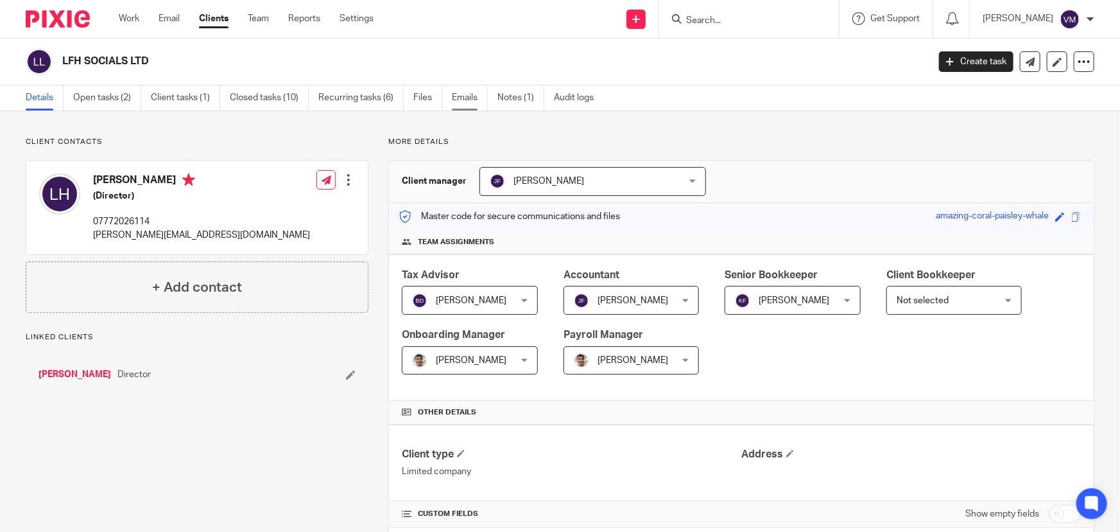
click at [475, 95] on link "Emails" at bounding box center [470, 97] width 36 height 25
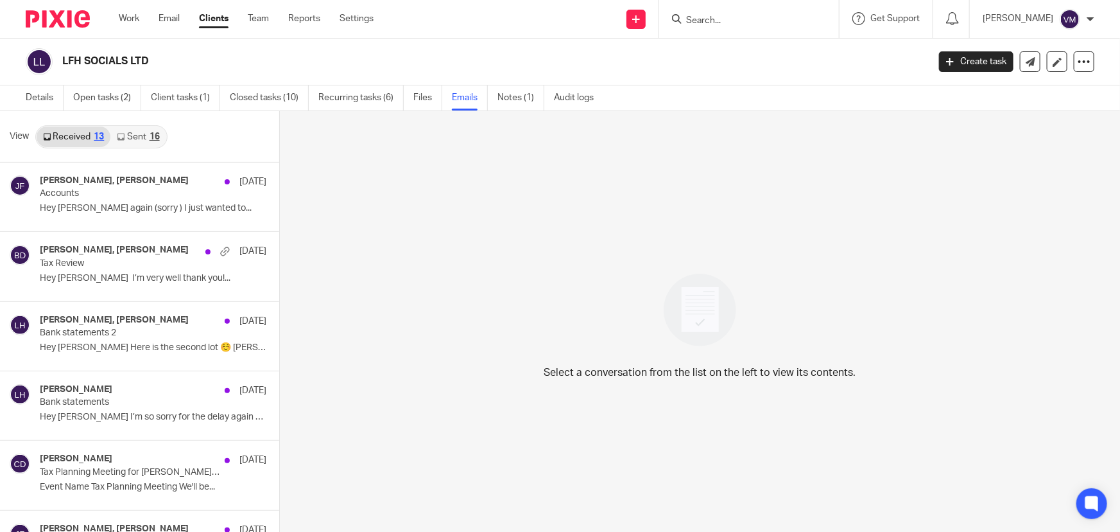
click at [141, 139] on link "Sent 16" at bounding box center [137, 136] width 55 height 21
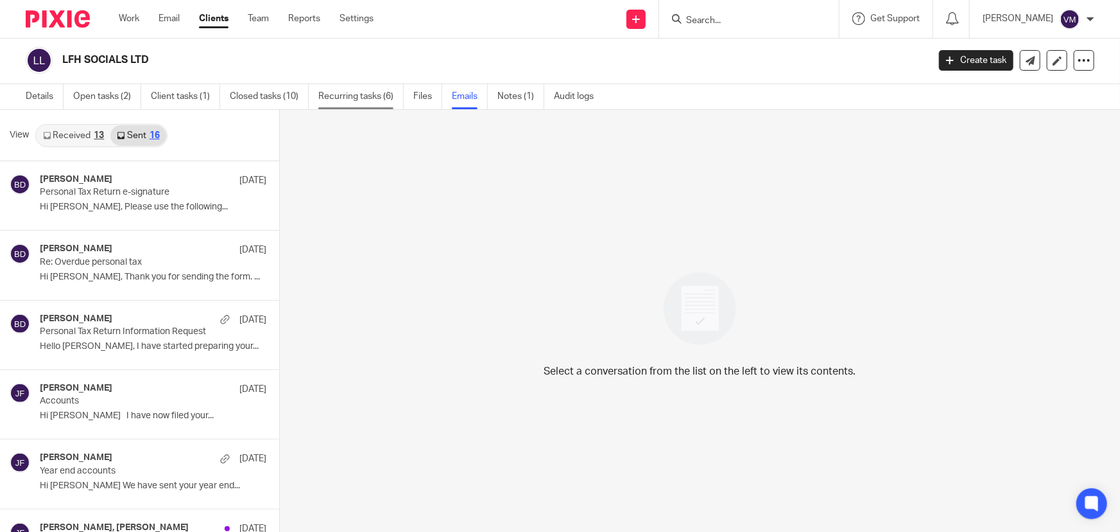
click at [370, 92] on link "Recurring tasks (6)" at bounding box center [360, 96] width 85 height 25
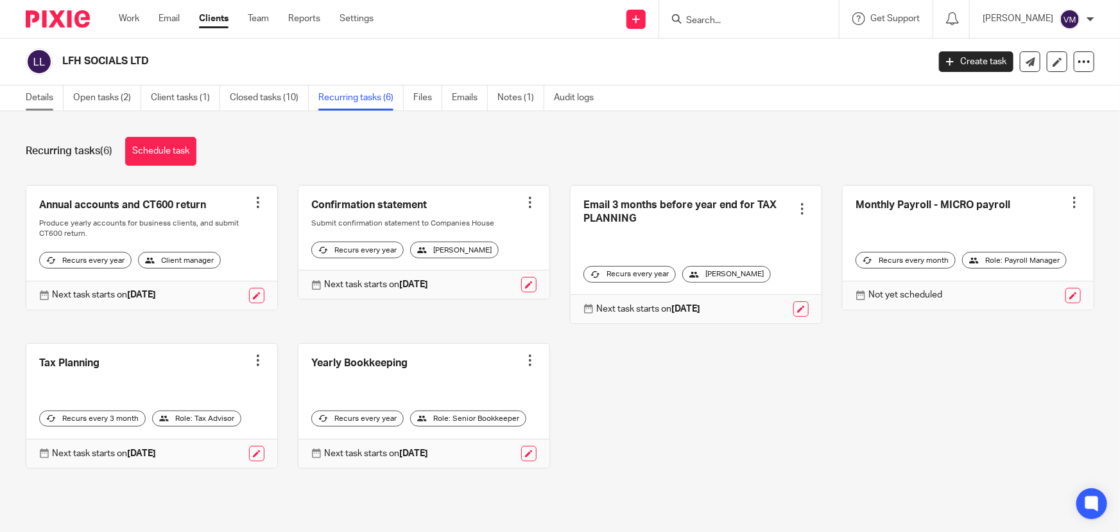
click at [37, 96] on link "Details" at bounding box center [45, 97] width 38 height 25
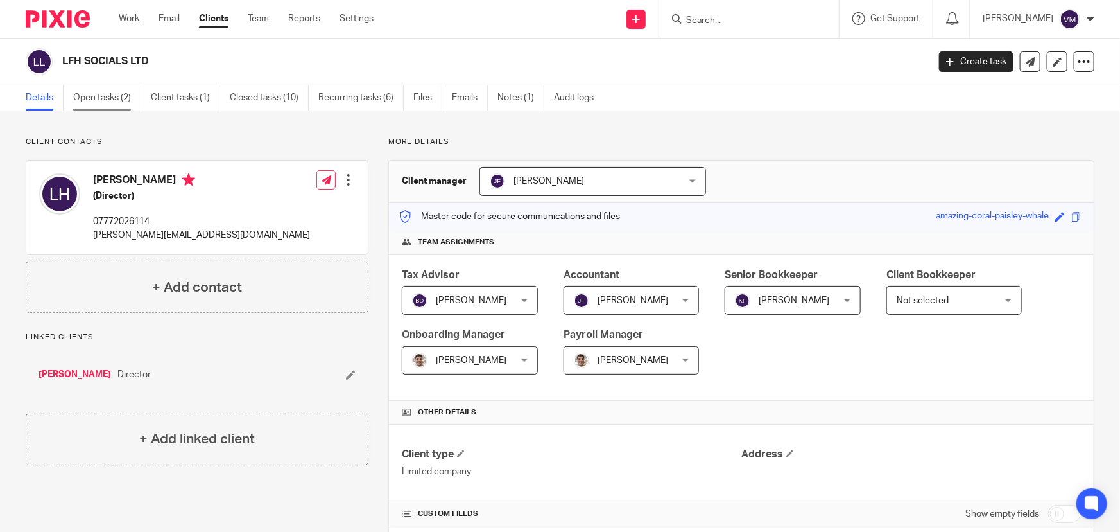
click at [122, 96] on link "Open tasks (2)" at bounding box center [107, 97] width 68 height 25
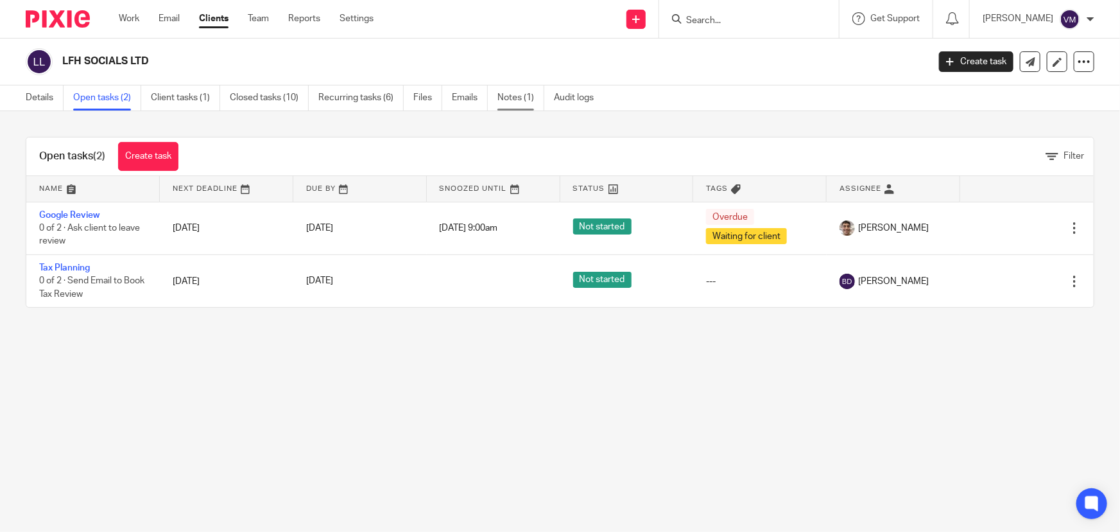
click at [524, 97] on link "Notes (1)" at bounding box center [521, 97] width 47 height 25
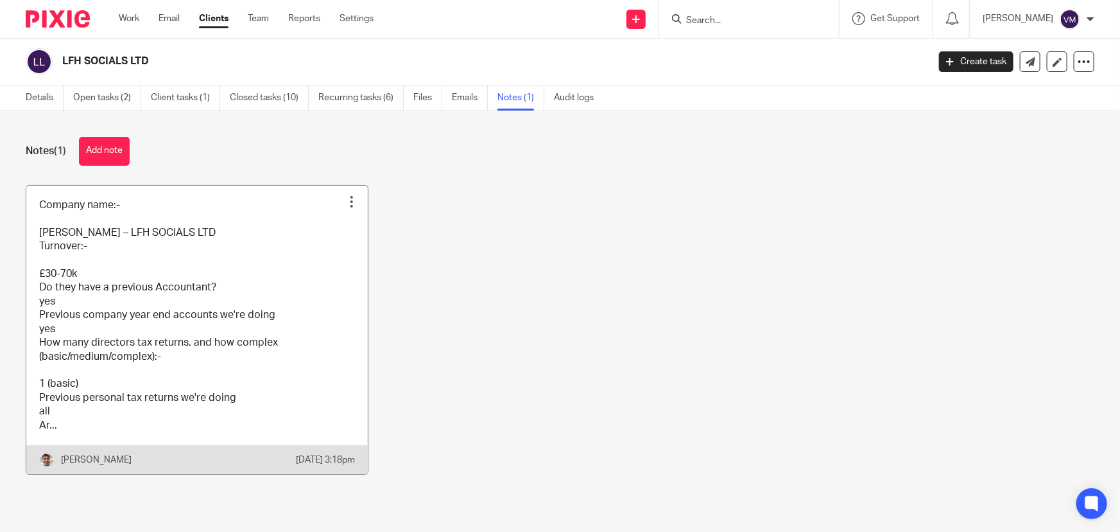
scroll to position [1, 0]
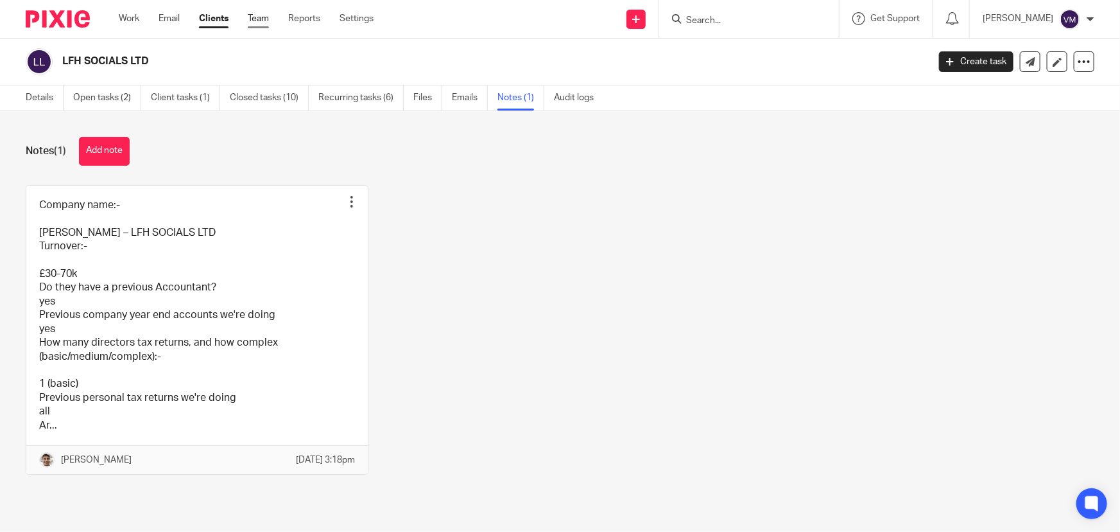
click at [258, 19] on link "Team" at bounding box center [258, 18] width 21 height 13
